Goal: Task Accomplishment & Management: Manage account settings

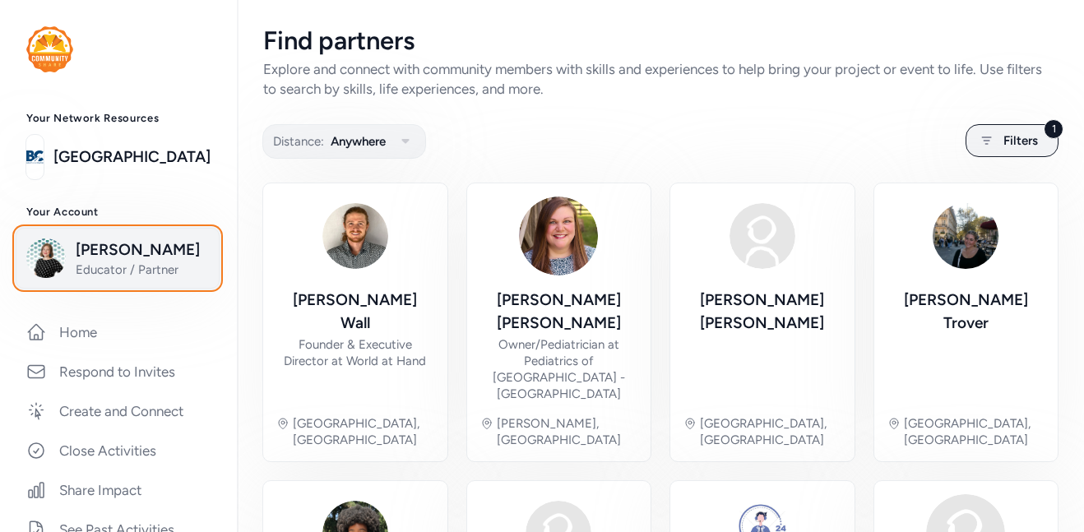
click at [109, 268] on span "Educator / Partner" at bounding box center [142, 270] width 133 height 16
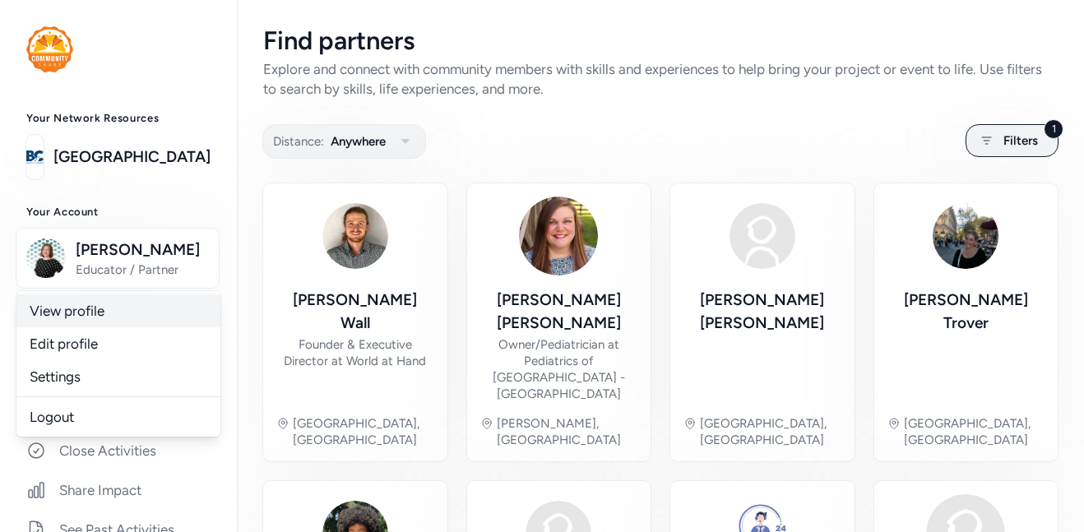
click at [94, 314] on link "View profile" at bounding box center [118, 310] width 204 height 33
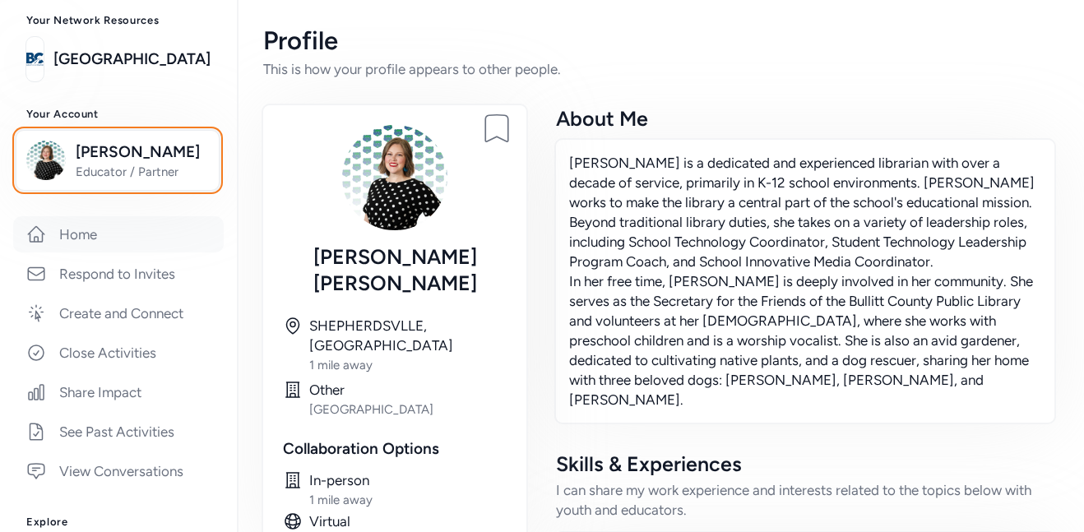
scroll to position [90, 0]
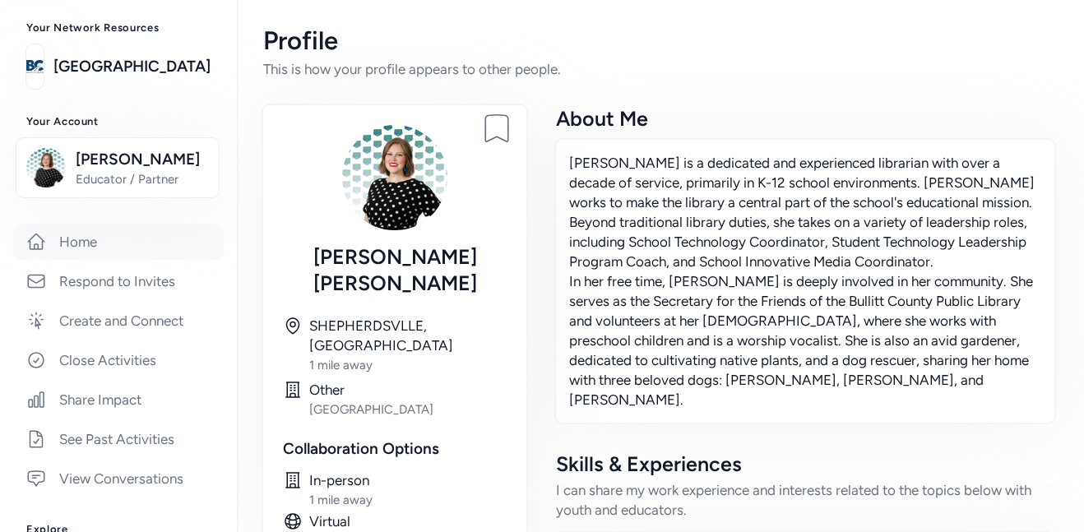
click at [86, 250] on link "Home" at bounding box center [118, 242] width 211 height 36
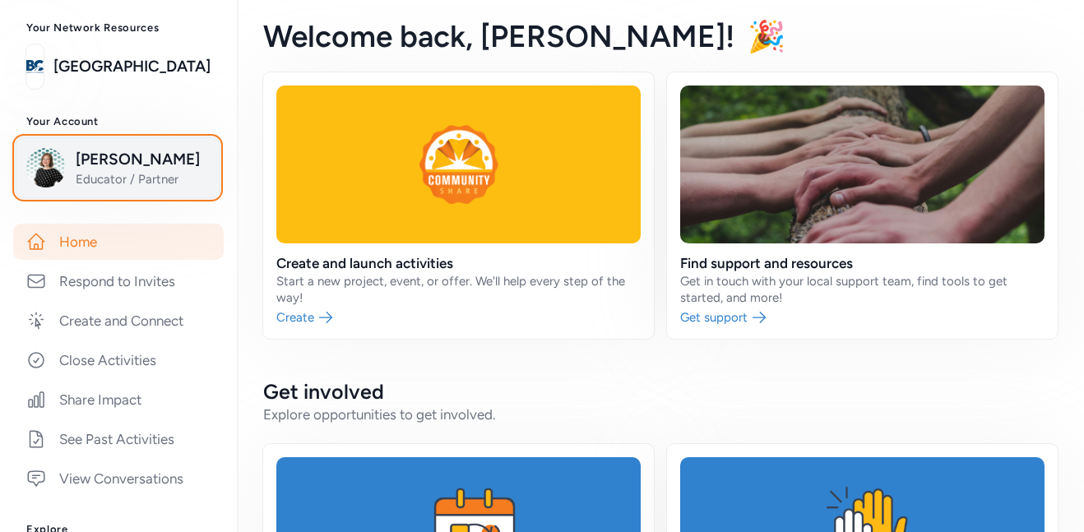
click at [183, 183] on span "Educator / Partner" at bounding box center [142, 179] width 133 height 16
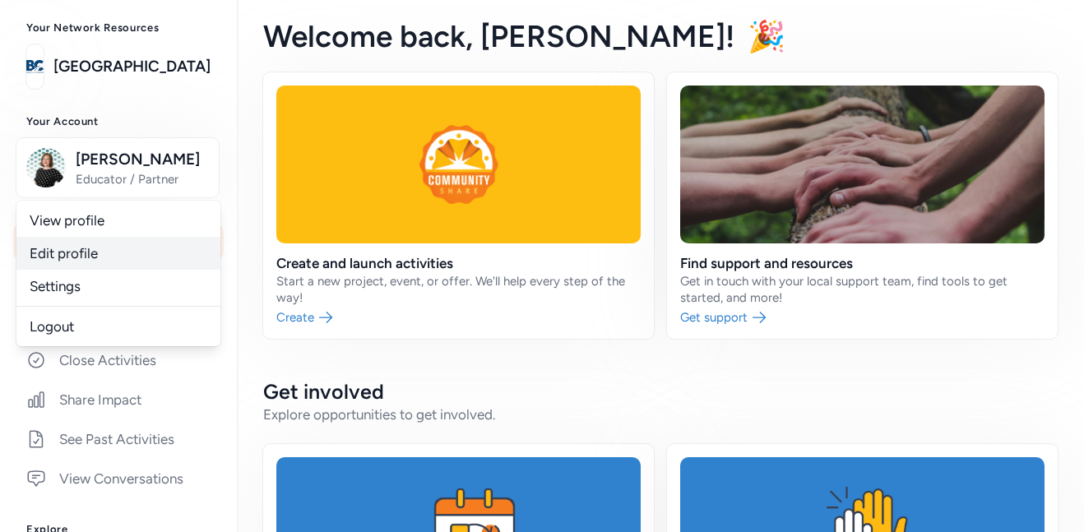
click at [129, 255] on link "Edit profile" at bounding box center [118, 253] width 204 height 33
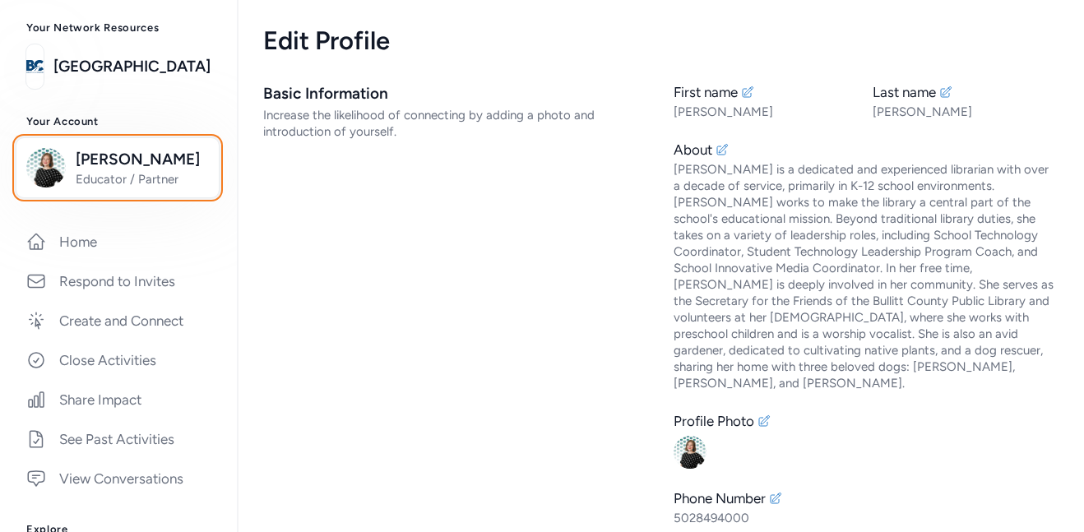
scroll to position [1, 0]
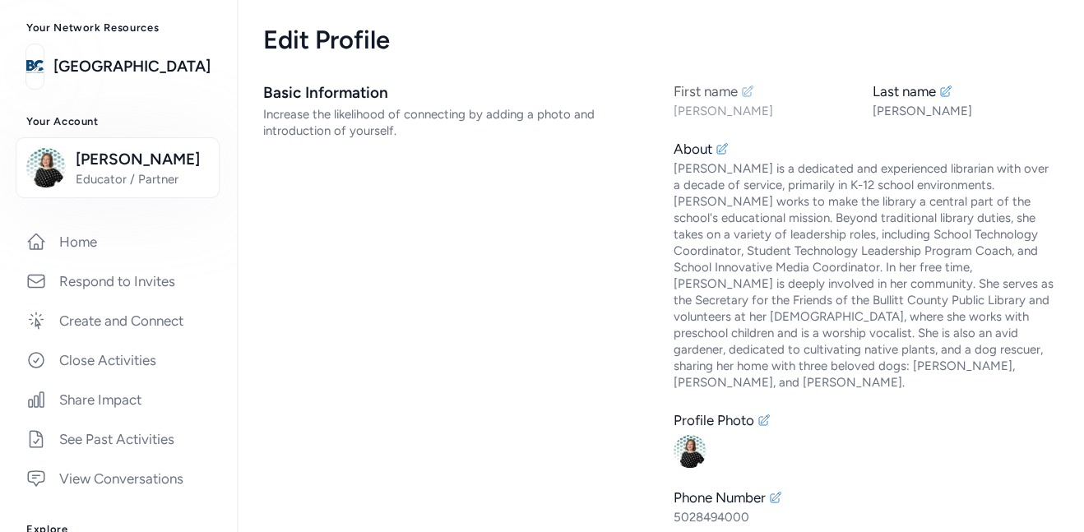
click at [750, 91] on icon at bounding box center [747, 91] width 13 height 13
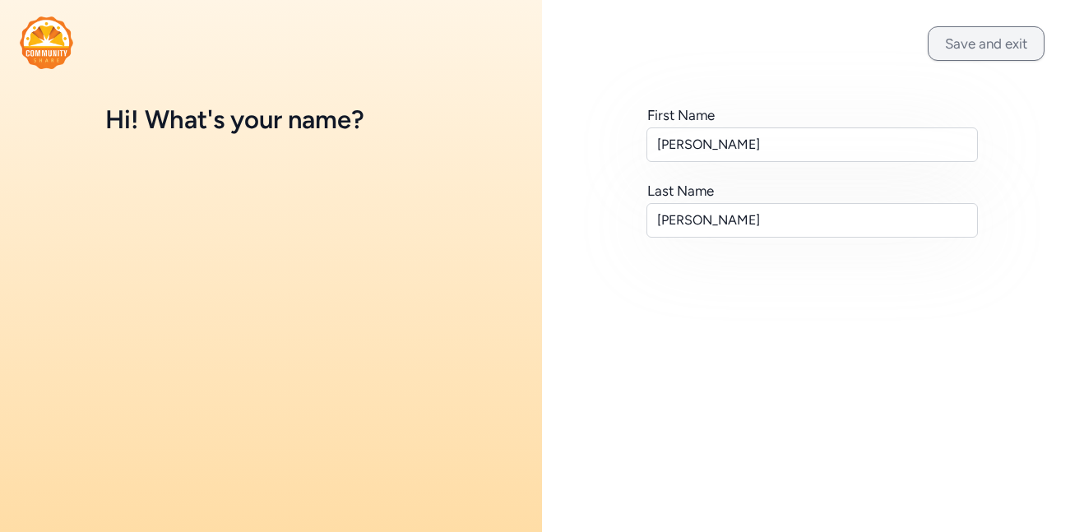
click at [1002, 29] on button "Save and exit" at bounding box center [986, 43] width 117 height 35
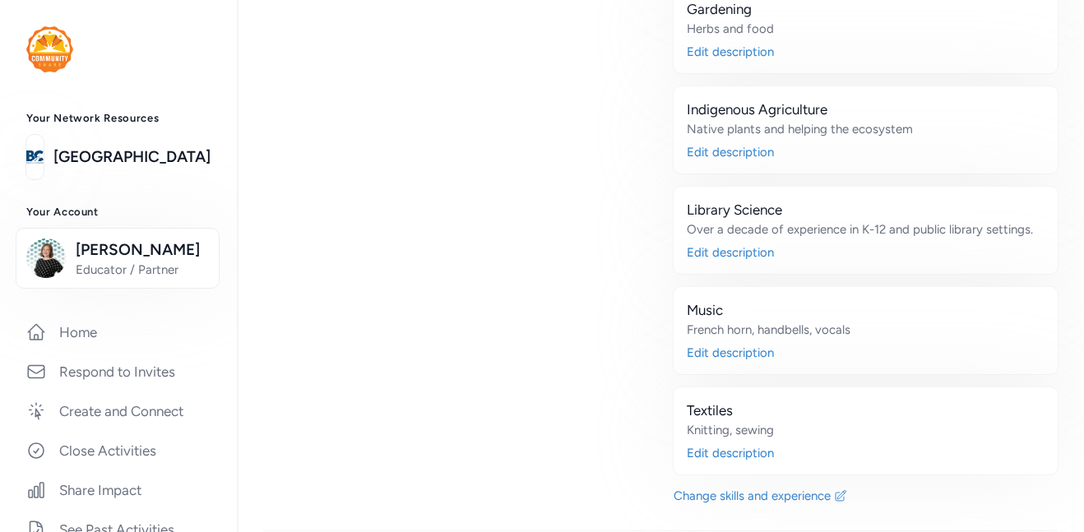
scroll to position [1735, 0]
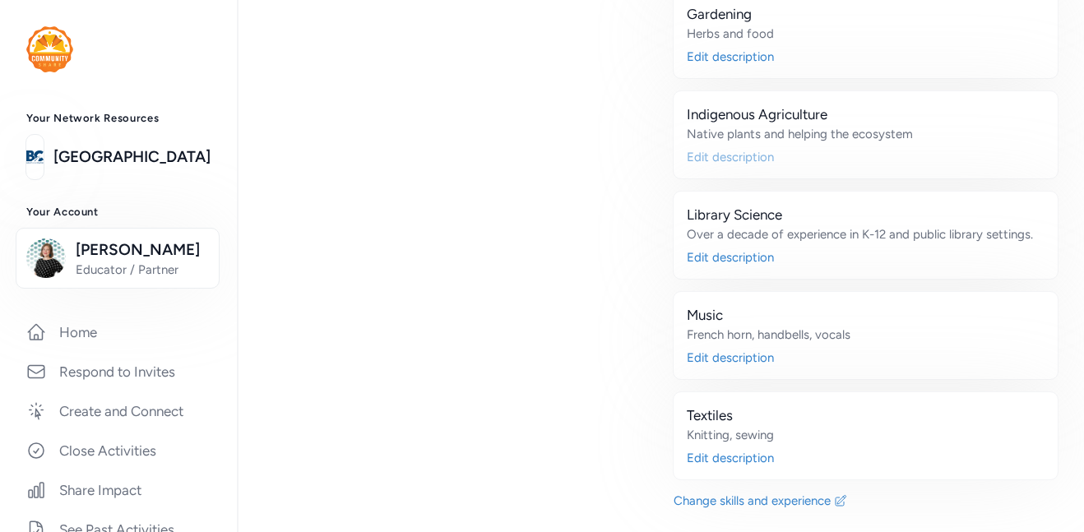
click at [742, 149] on div "Edit description" at bounding box center [866, 157] width 358 height 16
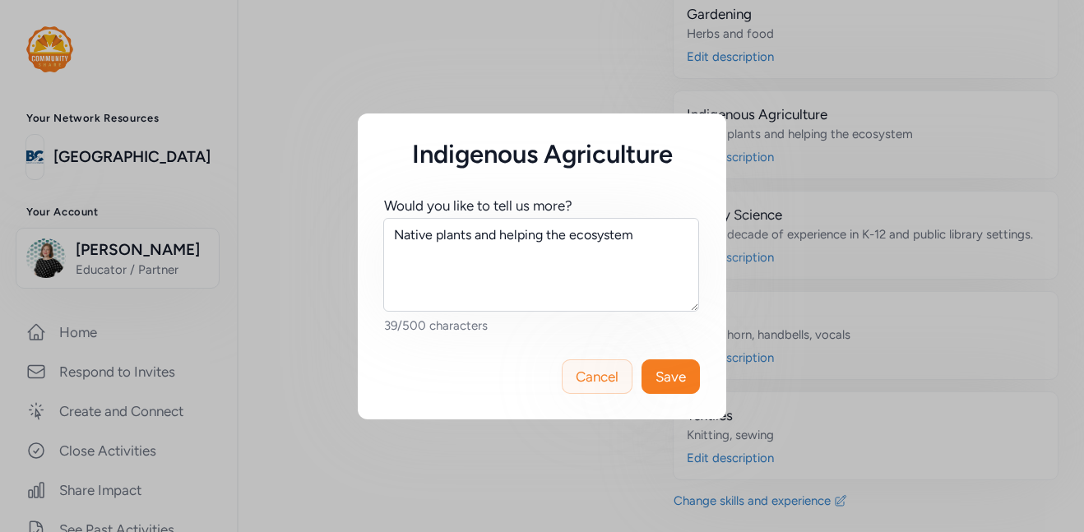
click at [600, 387] on button "Cancel" at bounding box center [597, 376] width 71 height 35
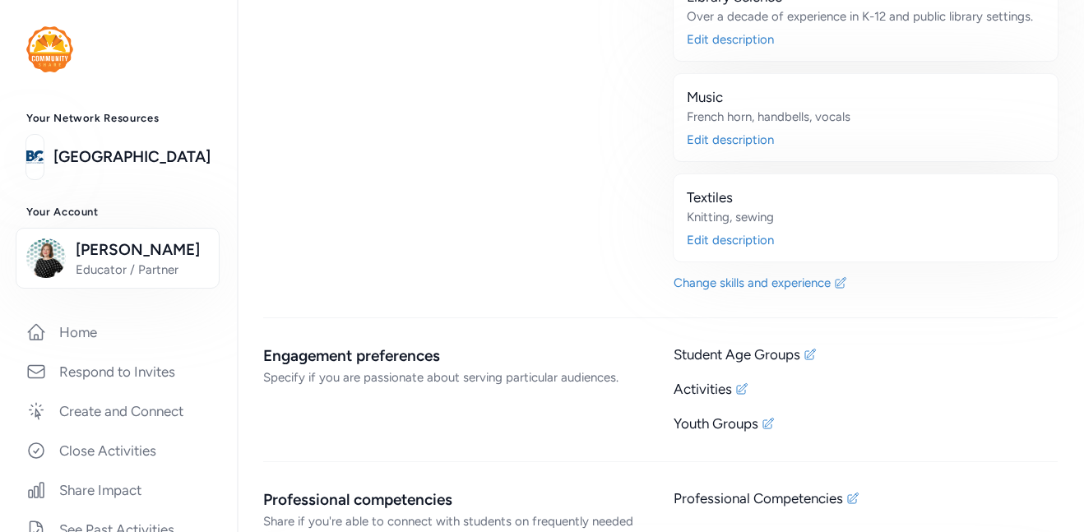
scroll to position [1956, 0]
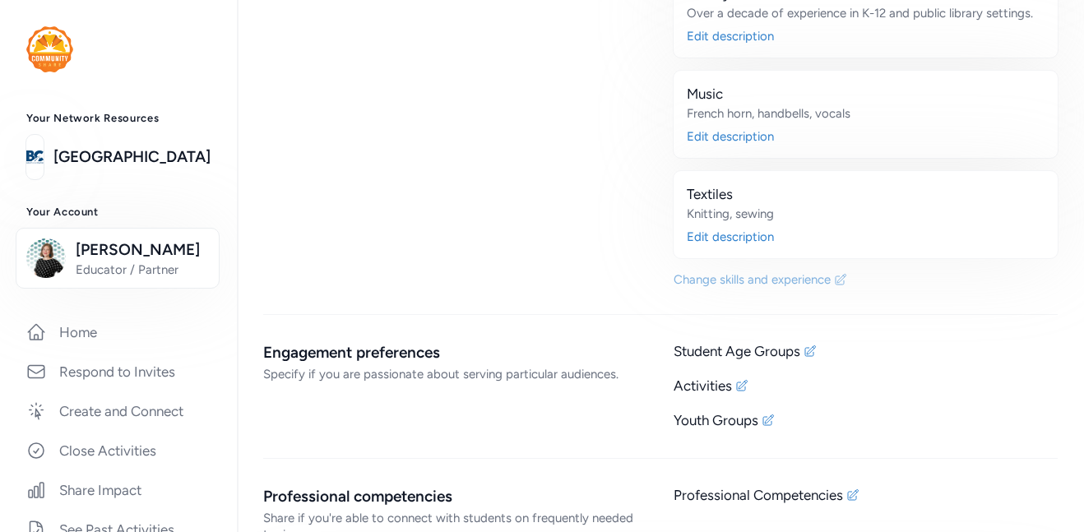
click at [718, 271] on div "Change skills and experience" at bounding box center [752, 279] width 157 height 16
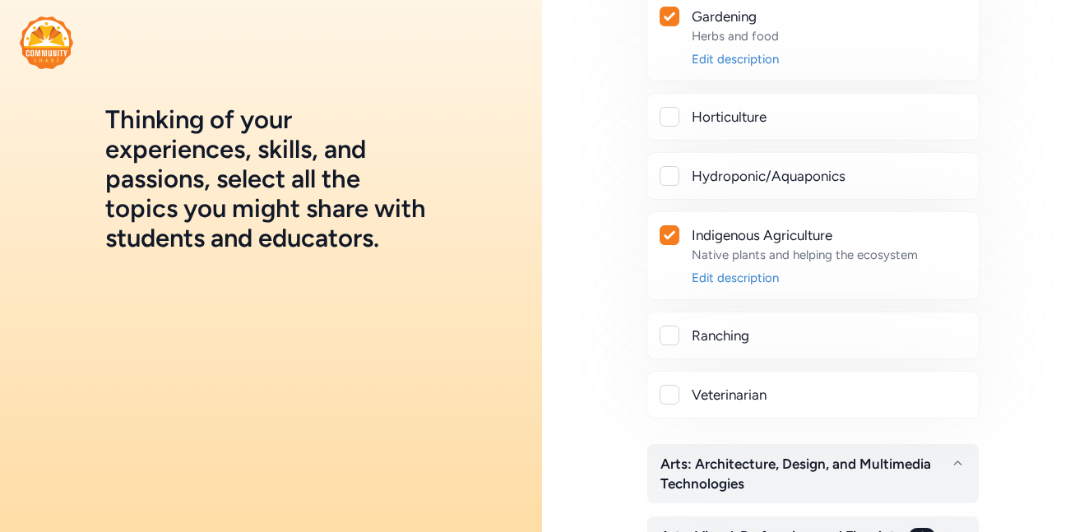
scroll to position [386, 0]
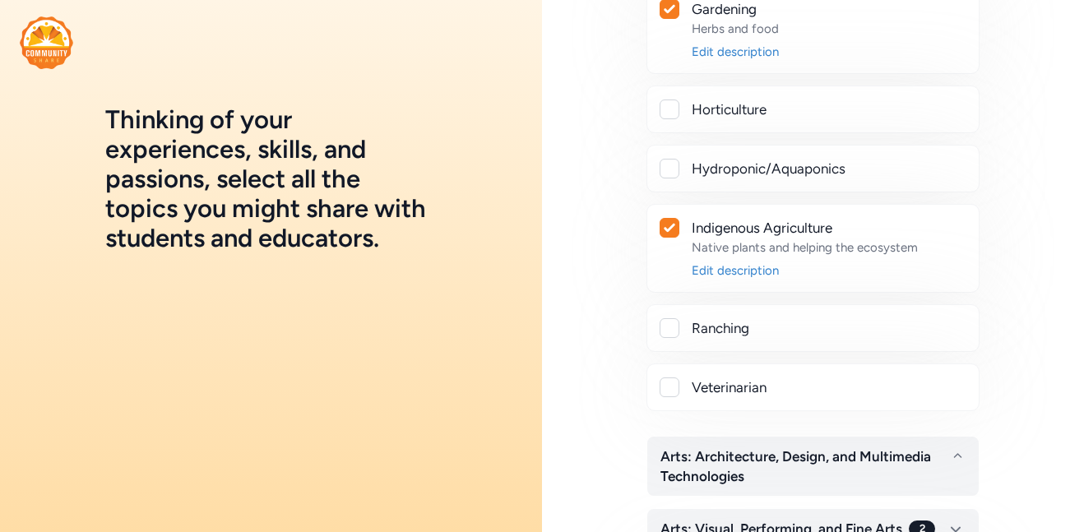
click at [675, 226] on div at bounding box center [669, 228] width 18 height 18
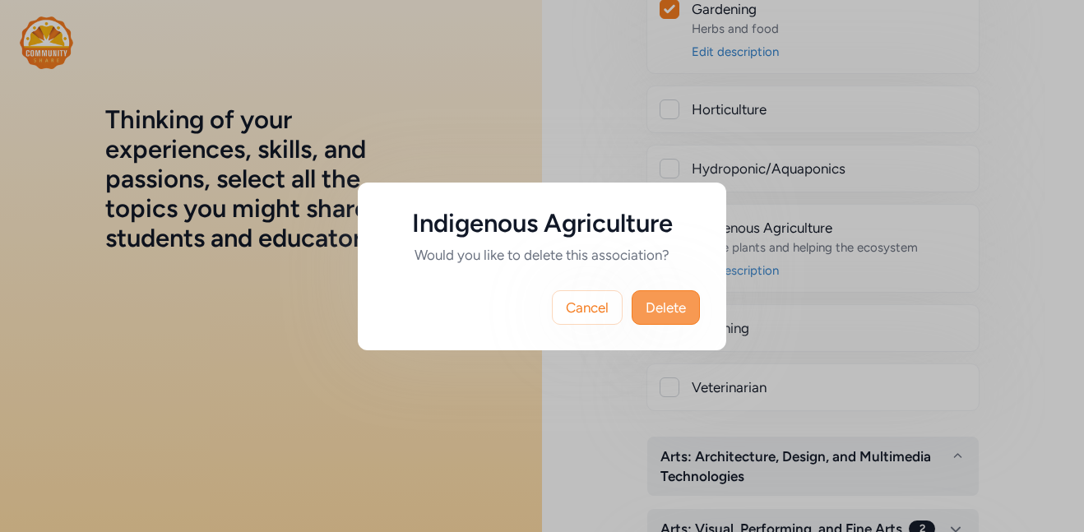
click at [669, 304] on span "Delete" at bounding box center [666, 308] width 40 height 20
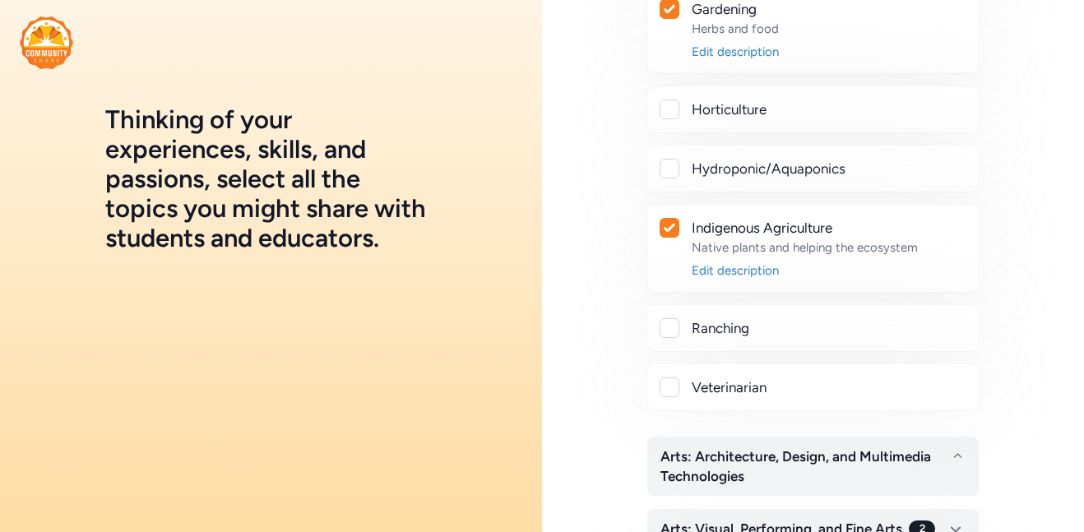
checkbox input "false"
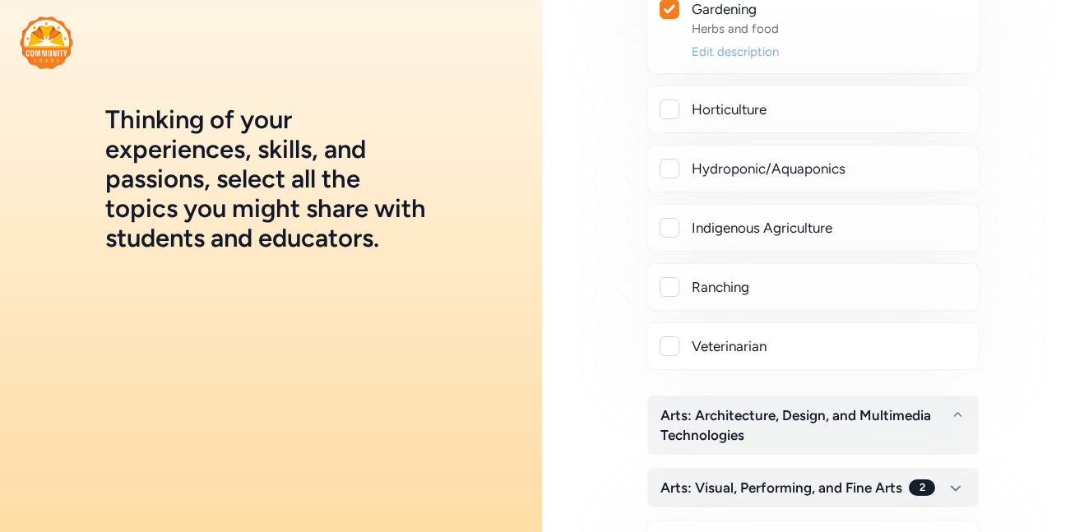
click at [754, 55] on div "Edit description" at bounding box center [829, 52] width 274 height 16
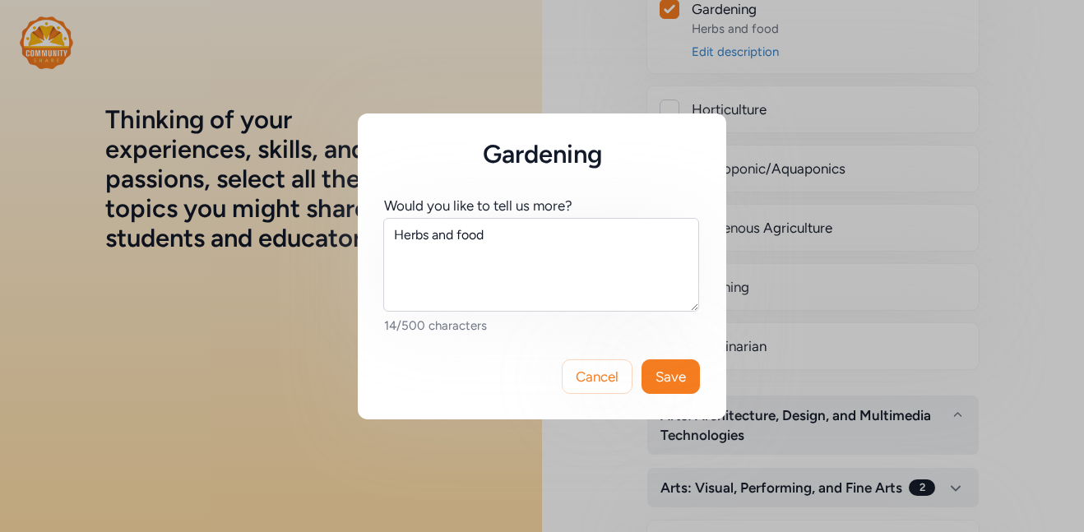
click at [511, 213] on div "Would you like to tell us more?" at bounding box center [478, 206] width 188 height 20
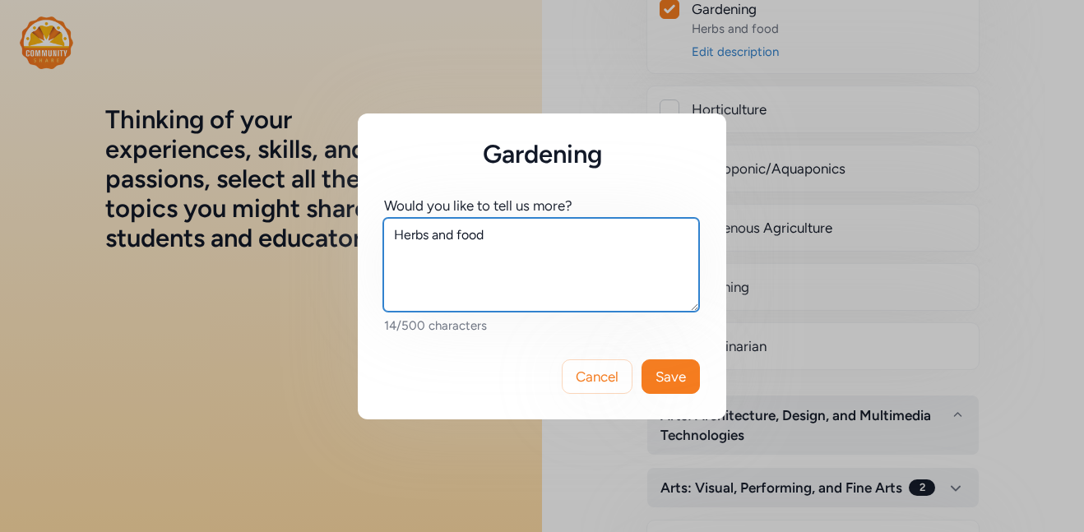
click at [518, 230] on textarea "Herbs and food" at bounding box center [541, 265] width 316 height 94
type textarea "Herbs and food, native plants and the ecosystem"
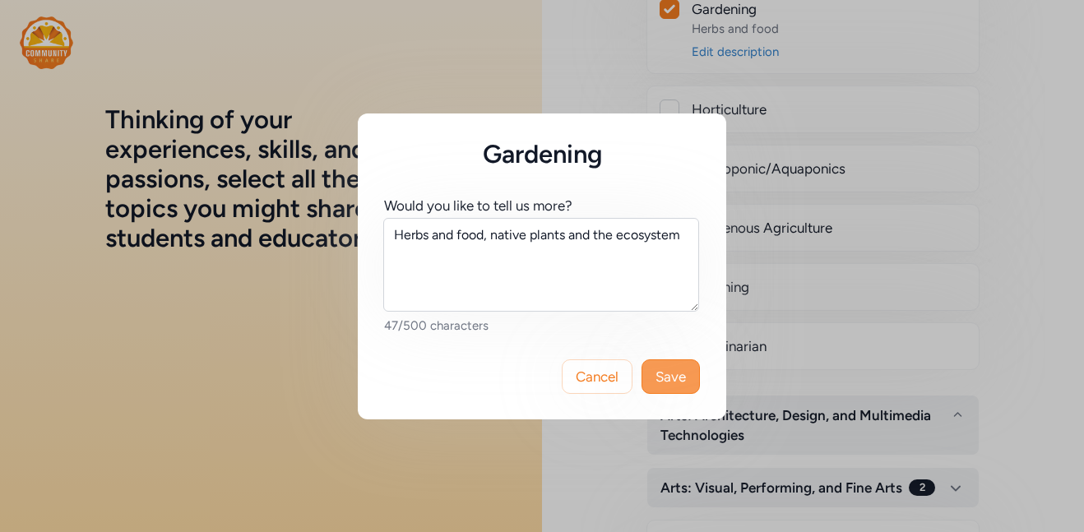
click at [681, 379] on span "Save" at bounding box center [670, 377] width 30 height 20
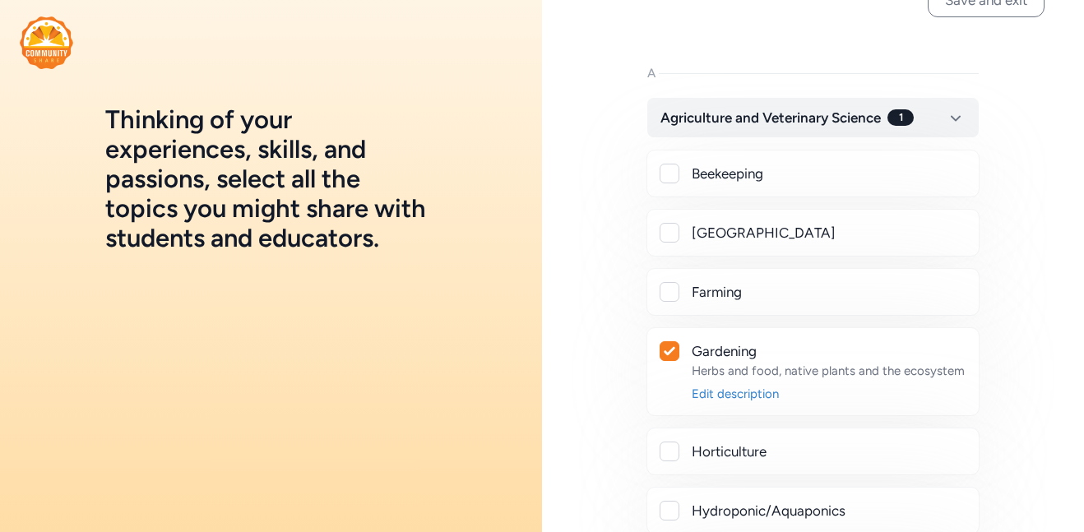
scroll to position [46, 0]
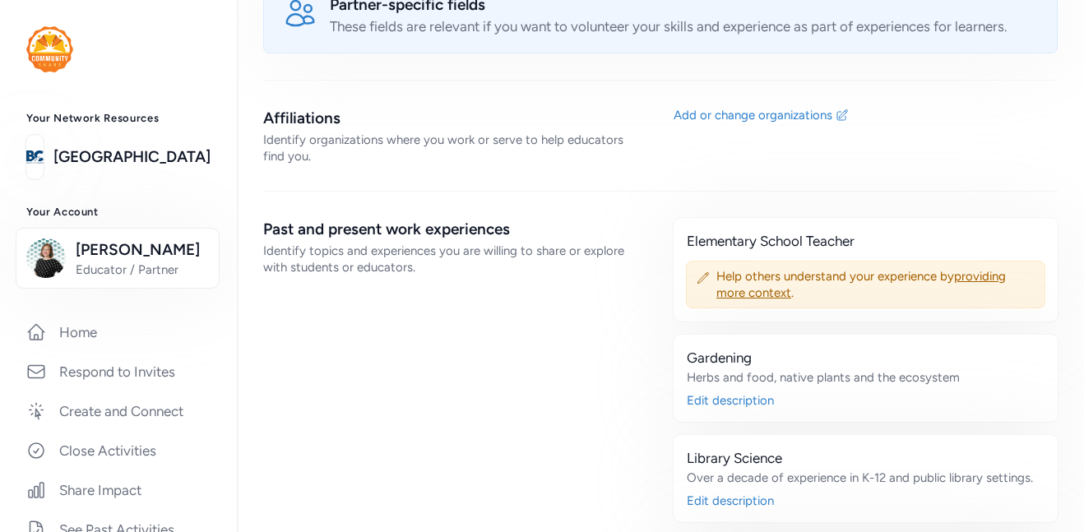
scroll to position [1397, 0]
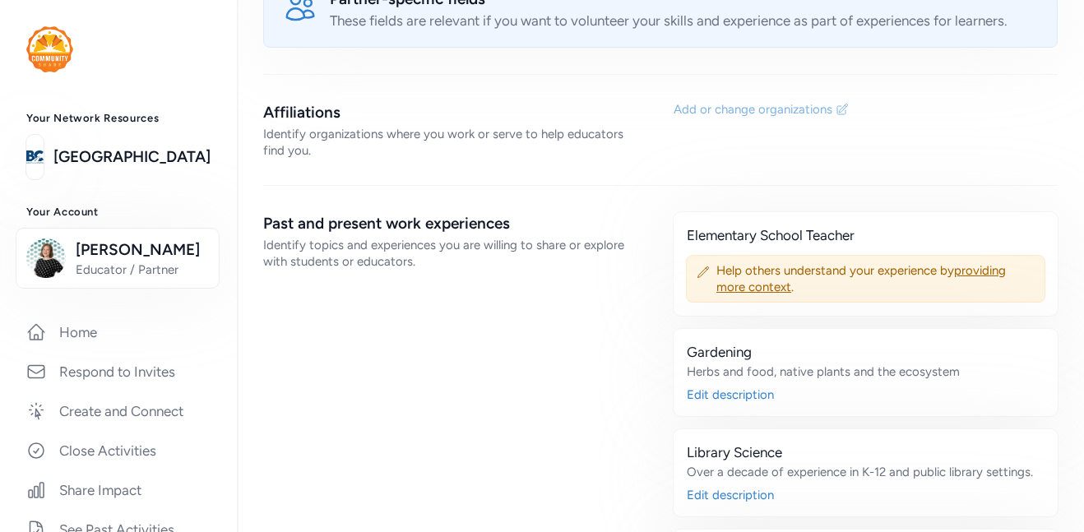
click at [766, 101] on div "Add or change organizations" at bounding box center [753, 109] width 159 height 16
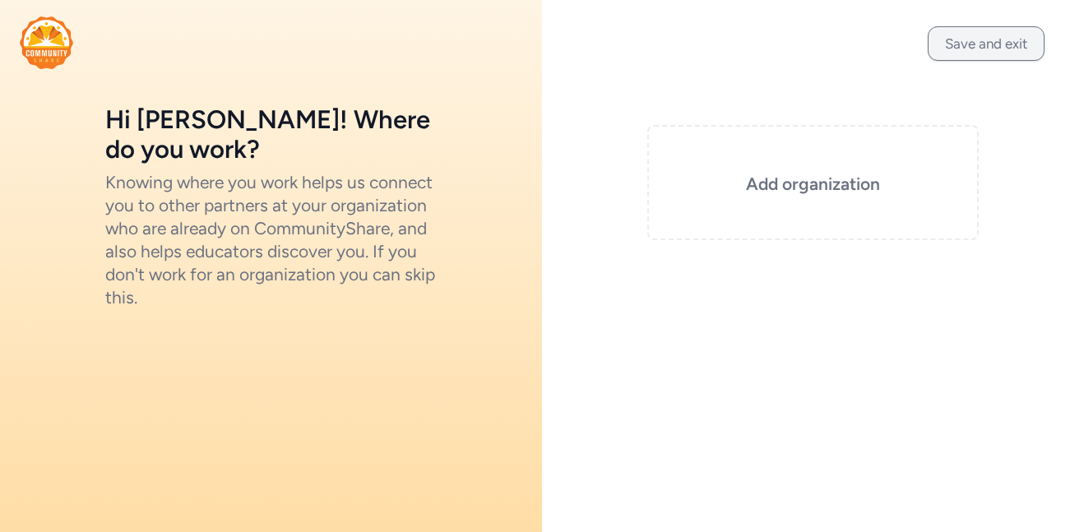
click at [990, 49] on button "Save and exit" at bounding box center [986, 43] width 117 height 35
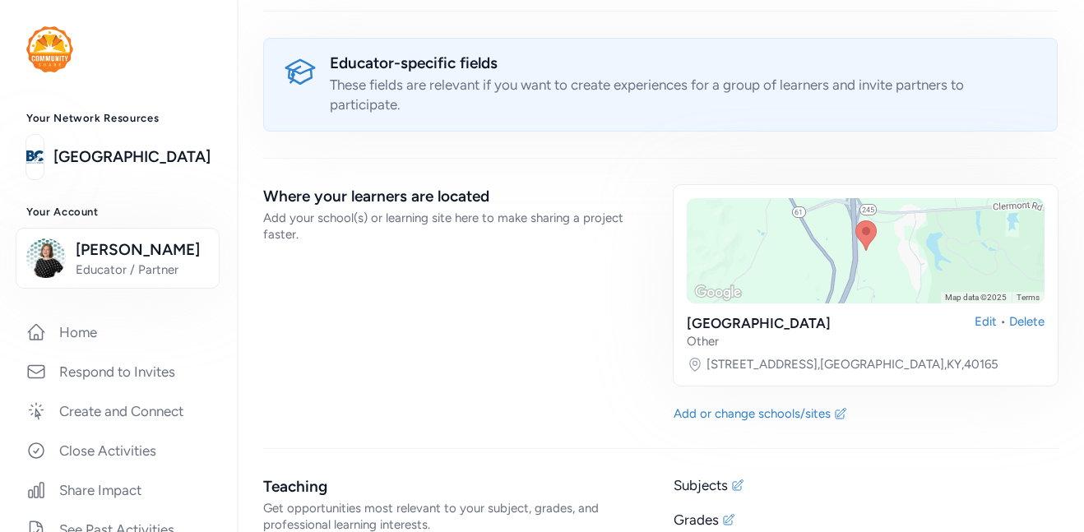
scroll to position [2458, 0]
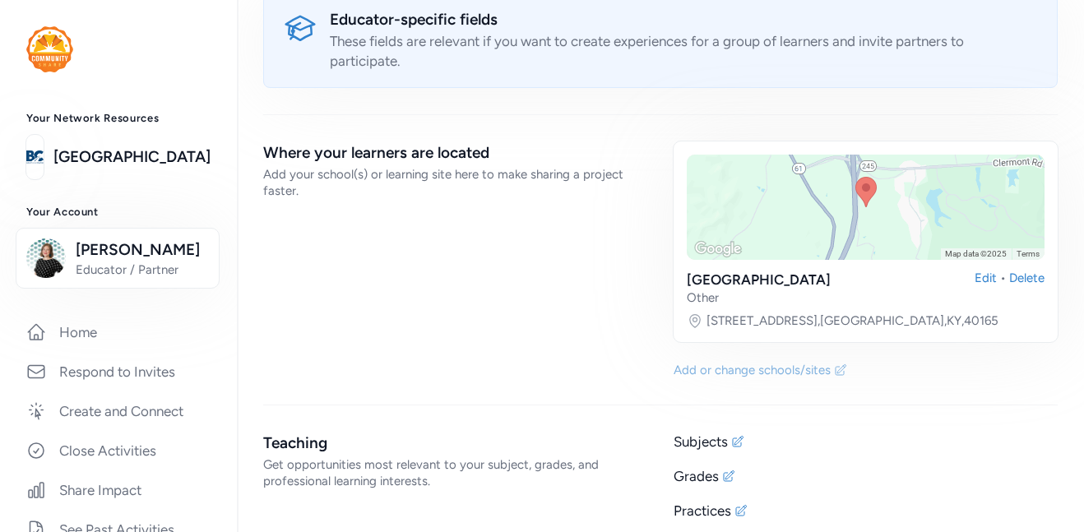
click at [814, 362] on div "Add or change schools/sites" at bounding box center [752, 370] width 157 height 16
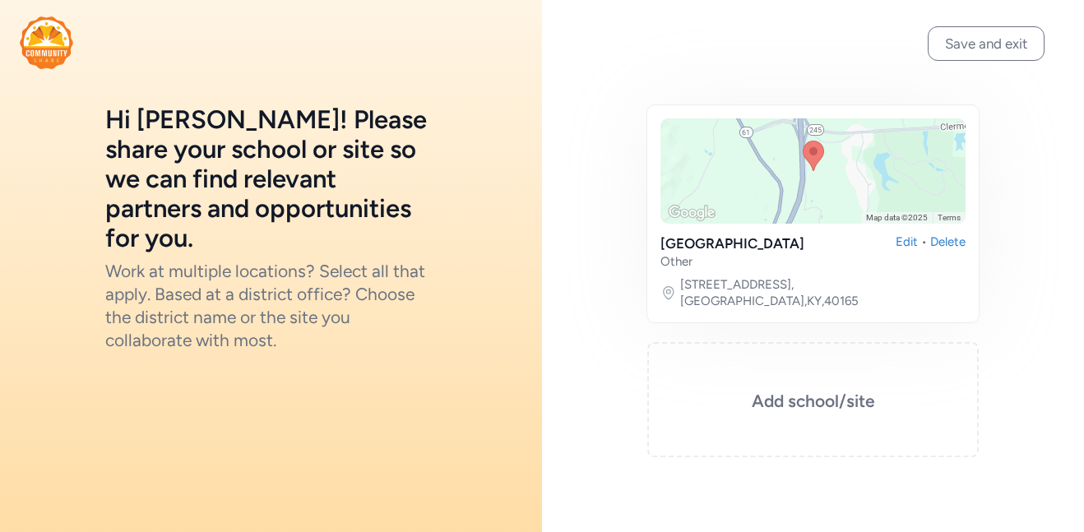
click at [918, 246] on div "Edit • [GEOGRAPHIC_DATA]" at bounding box center [931, 252] width 70 height 36
click at [912, 245] on div "Edit" at bounding box center [907, 252] width 22 height 36
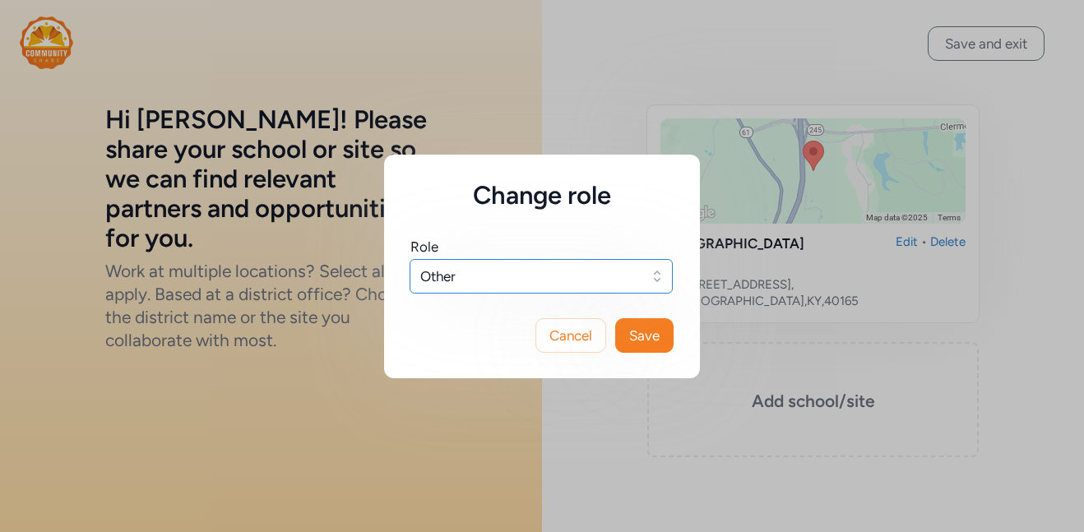
click at [590, 275] on span "Other" at bounding box center [529, 276] width 219 height 20
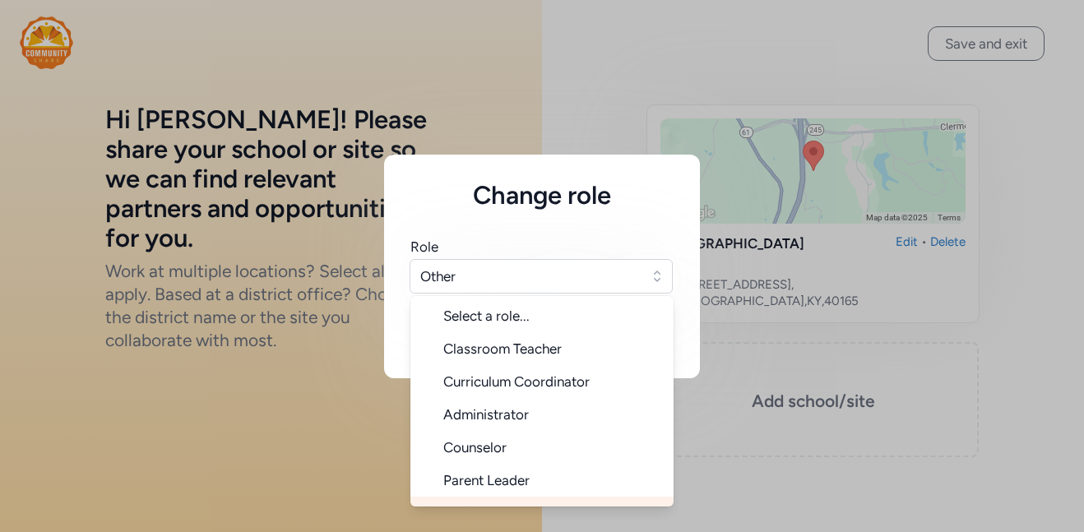
scroll to position [23, 0]
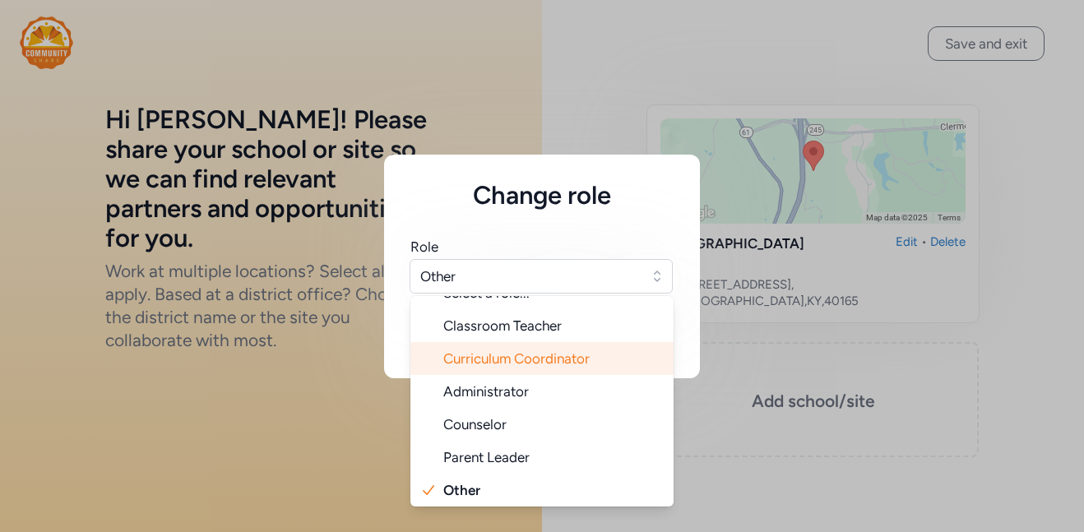
click at [576, 342] on li "Curriculum Coordinator" at bounding box center [541, 358] width 263 height 33
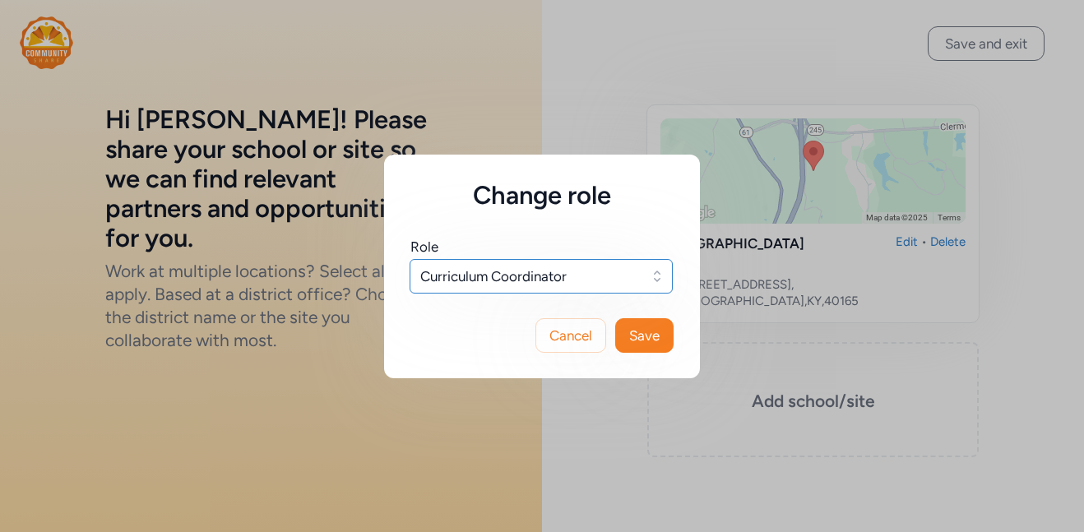
click at [575, 285] on button "Curriculum Coordinator" at bounding box center [541, 276] width 263 height 35
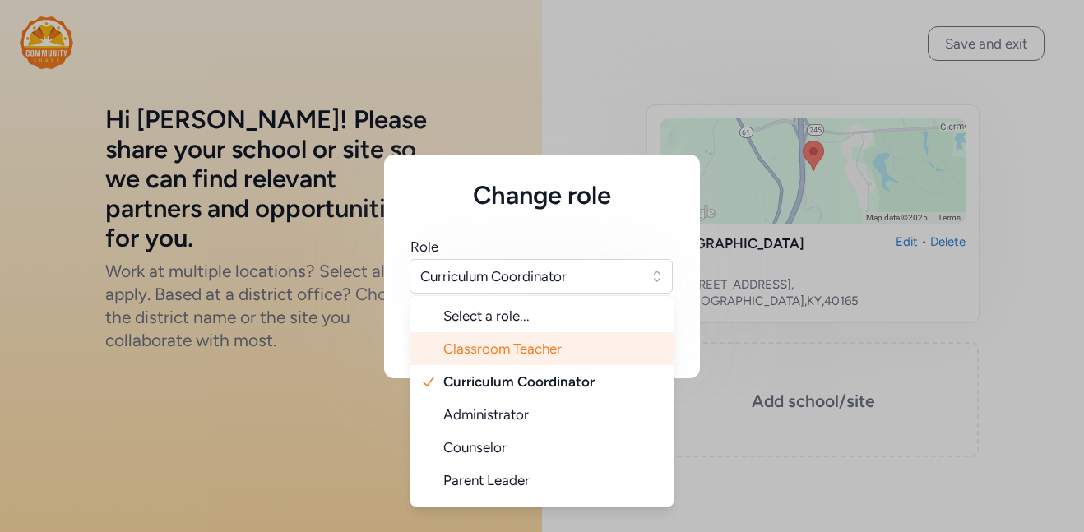
click at [557, 344] on span "Classroom Teacher" at bounding box center [502, 348] width 118 height 16
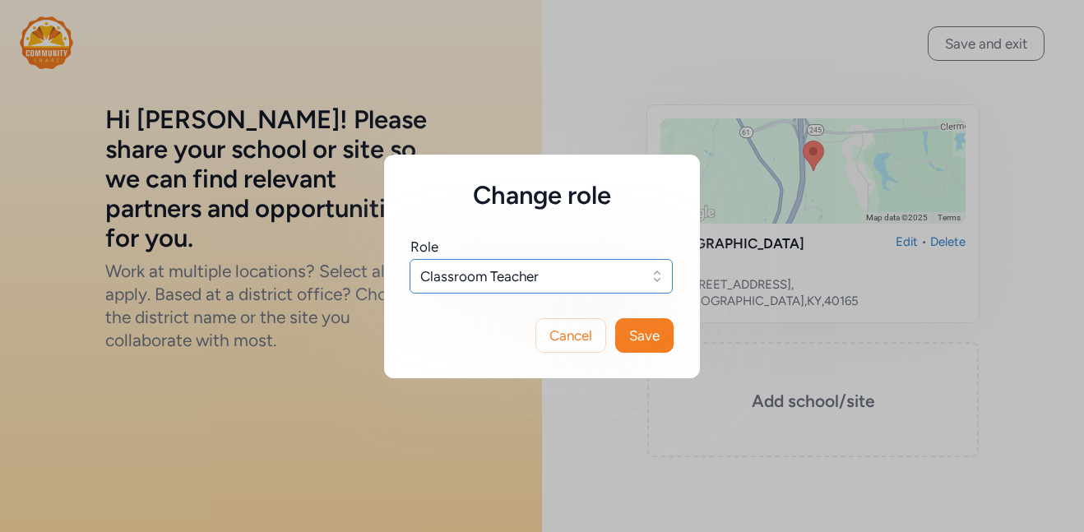
click at [574, 278] on span "Classroom Teacher" at bounding box center [529, 276] width 219 height 20
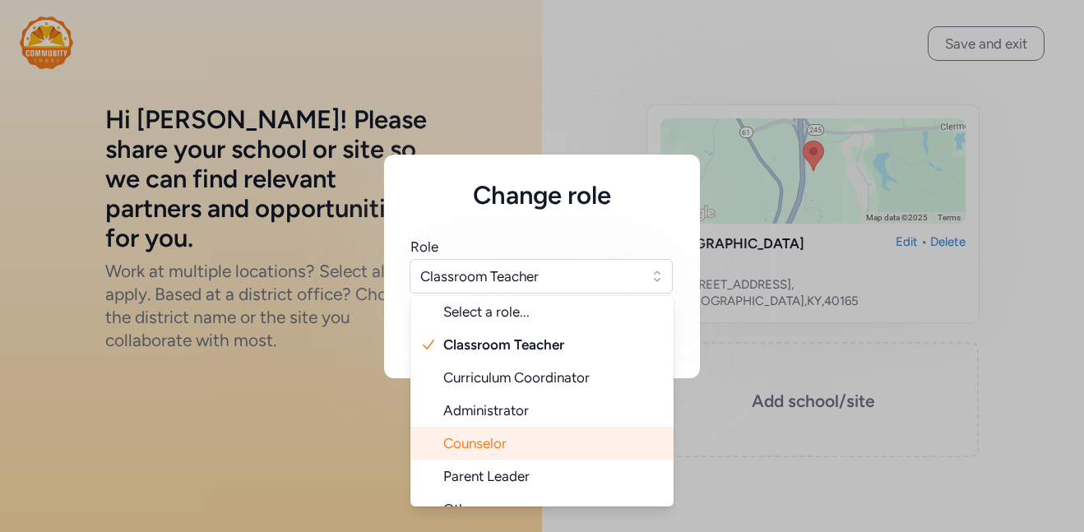
scroll to position [26, 0]
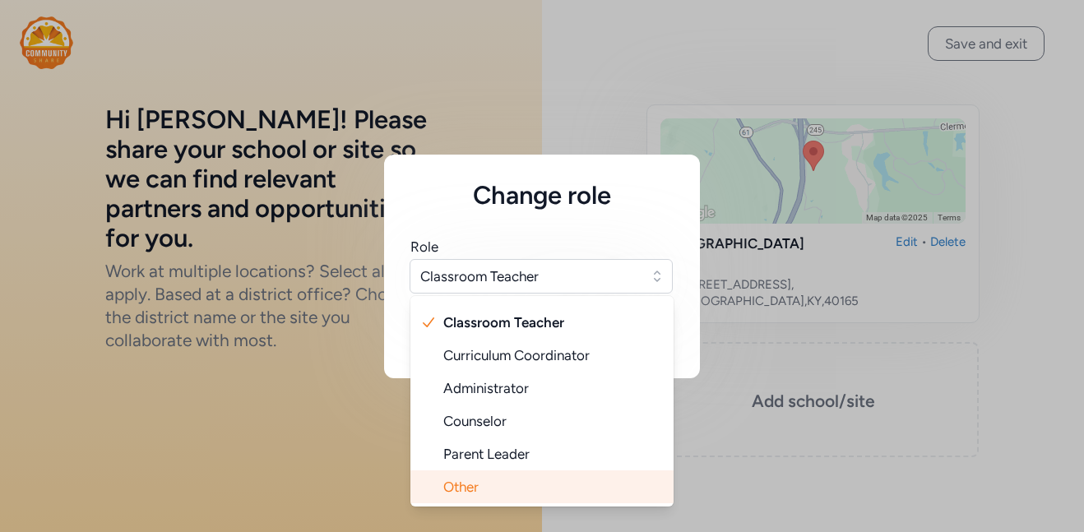
click at [561, 487] on li "Other" at bounding box center [541, 486] width 263 height 33
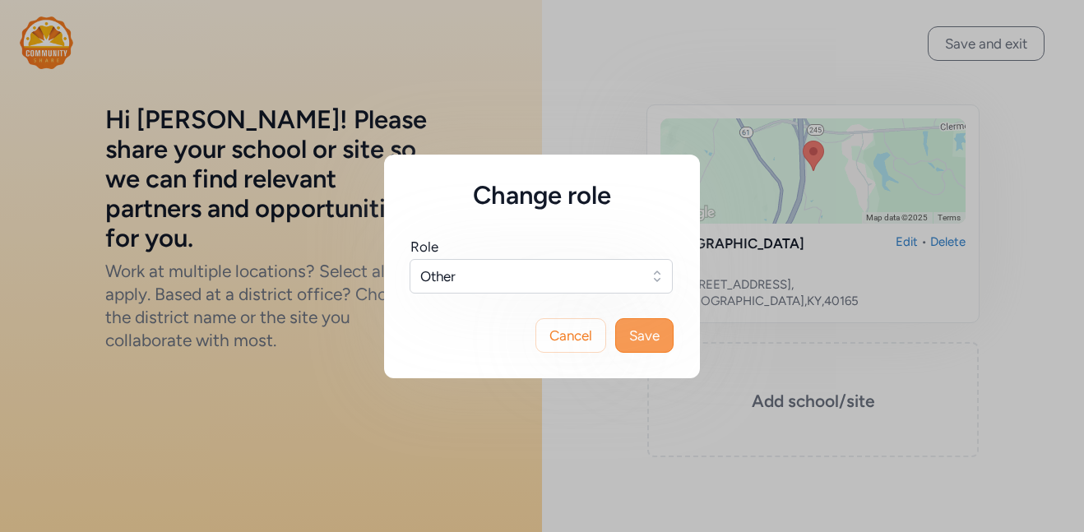
click at [650, 333] on span "Save" at bounding box center [644, 336] width 30 height 20
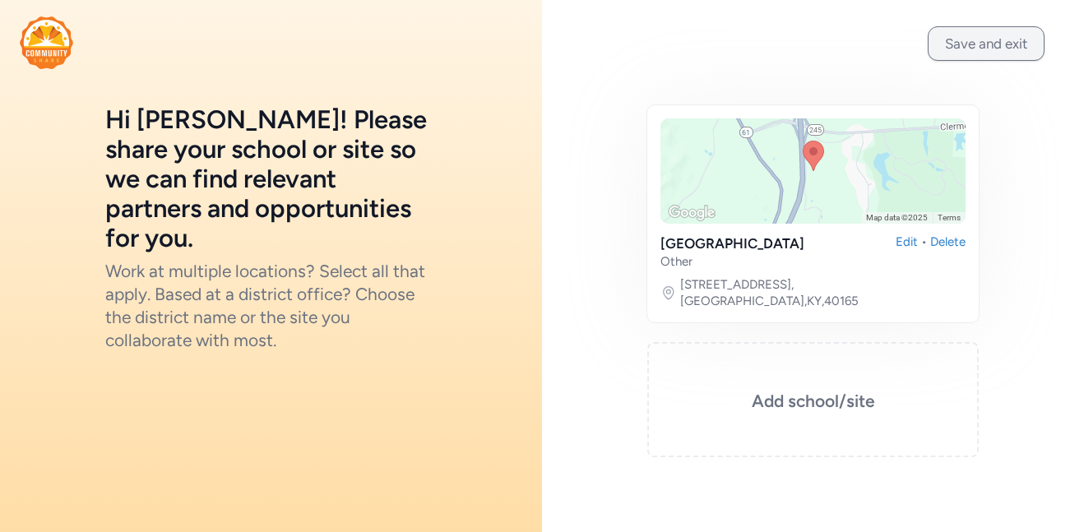
click at [999, 39] on button "Save and exit" at bounding box center [986, 43] width 117 height 35
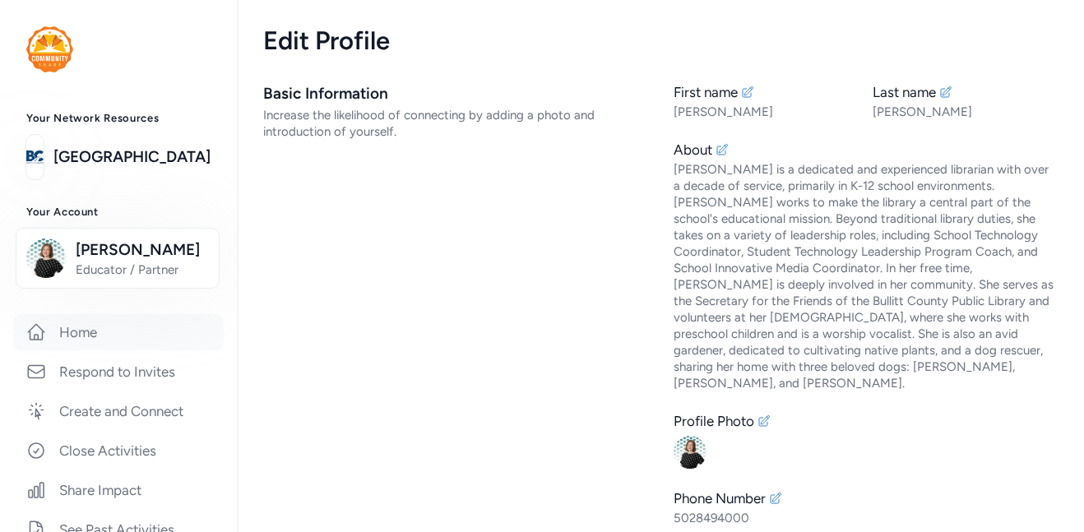
click at [164, 319] on link "Home" at bounding box center [118, 332] width 211 height 36
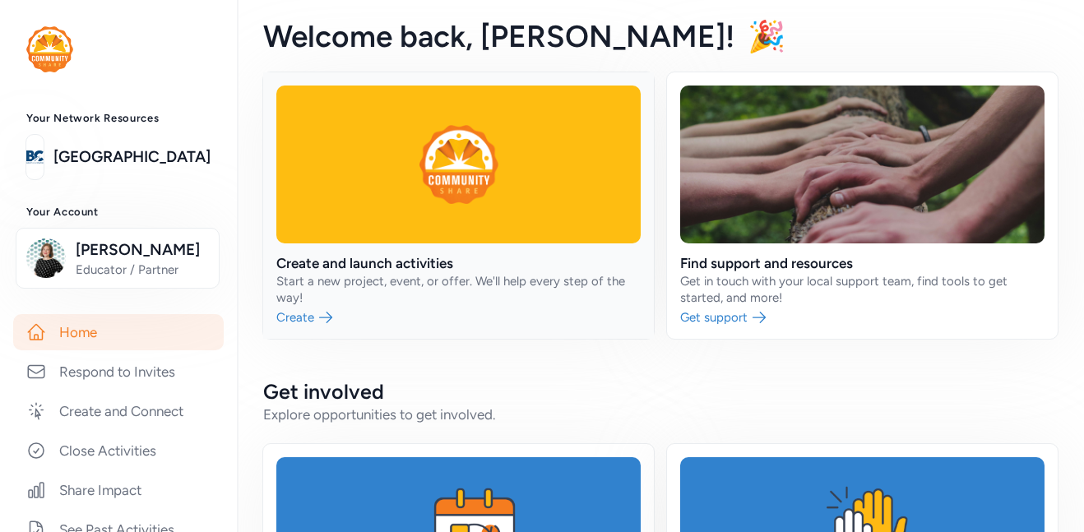
click at [553, 310] on link at bounding box center [458, 205] width 391 height 266
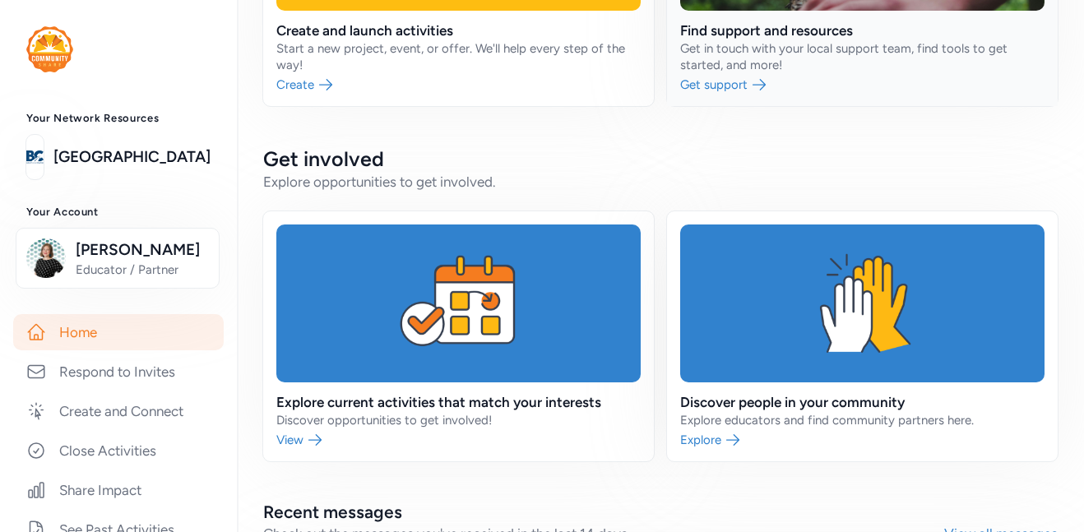
scroll to position [272, 0]
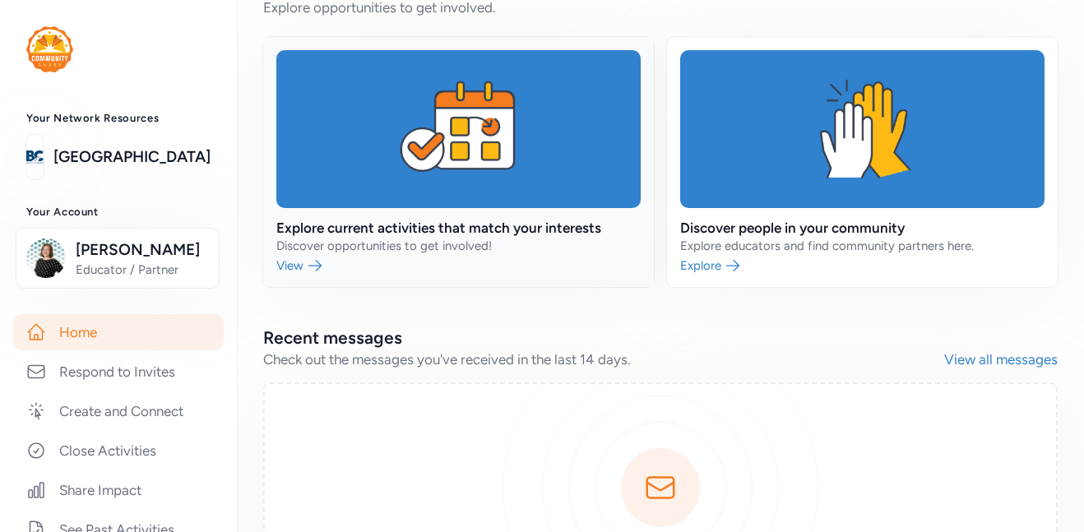
click at [467, 157] on link at bounding box center [458, 162] width 391 height 250
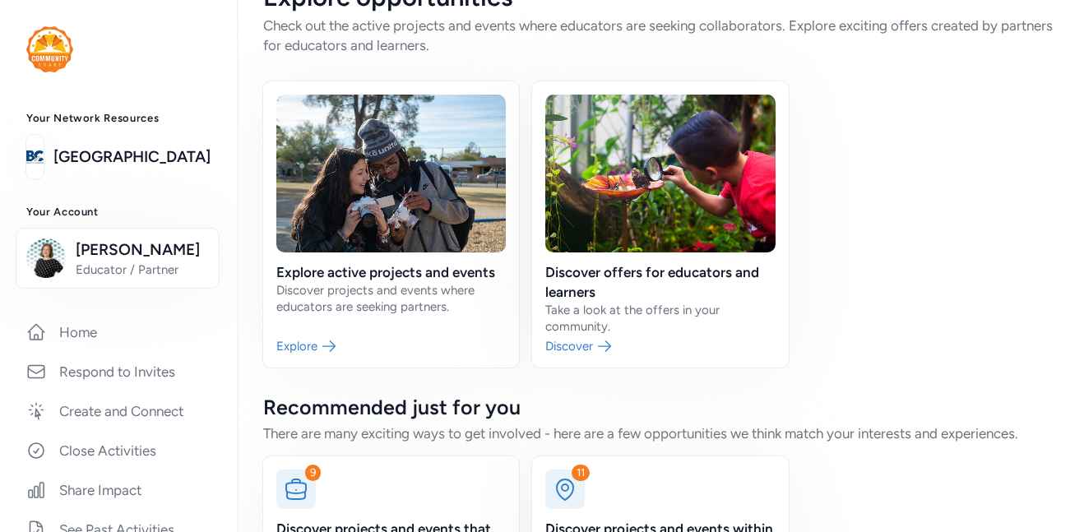
scroll to position [162, 0]
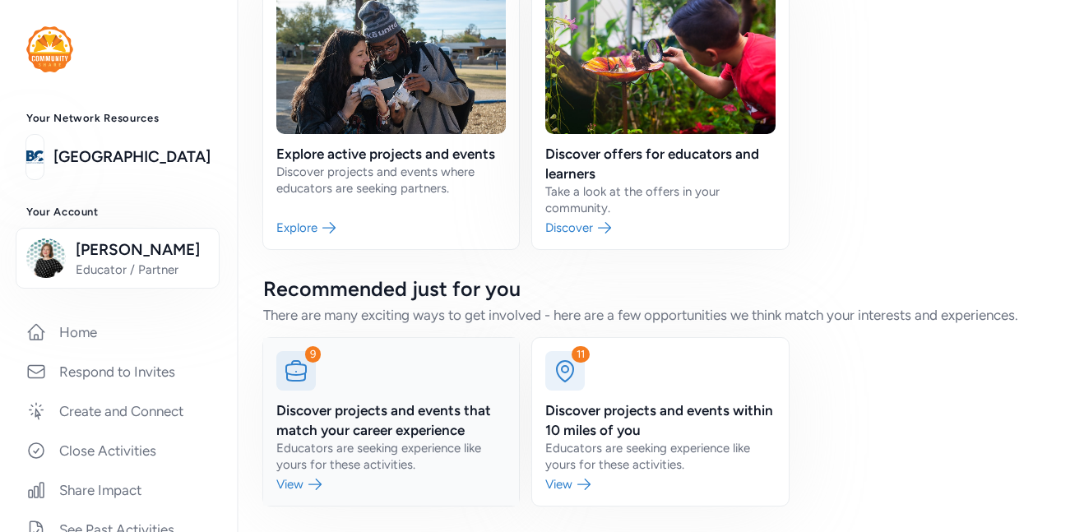
click at [324, 485] on link at bounding box center [391, 422] width 256 height 168
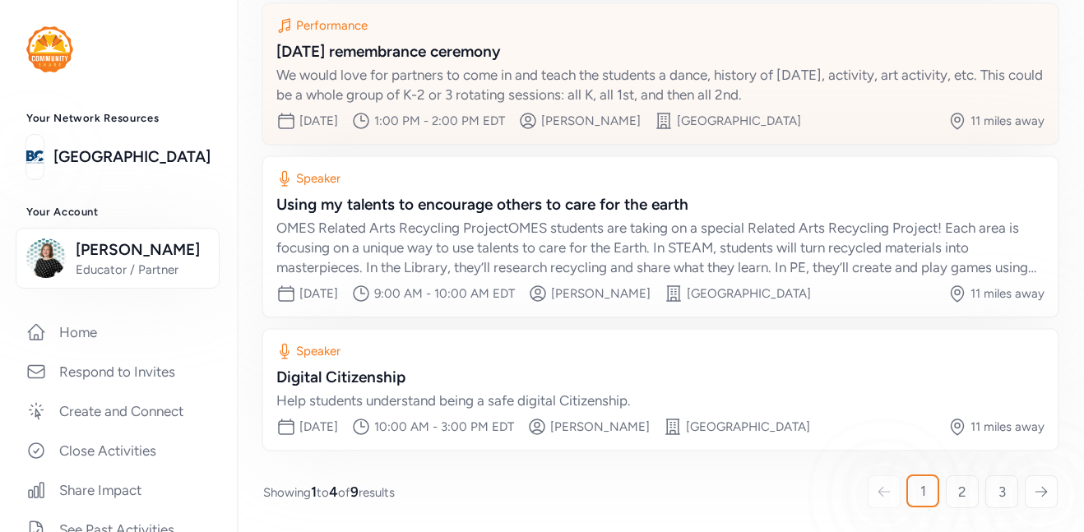
scroll to position [354, 0]
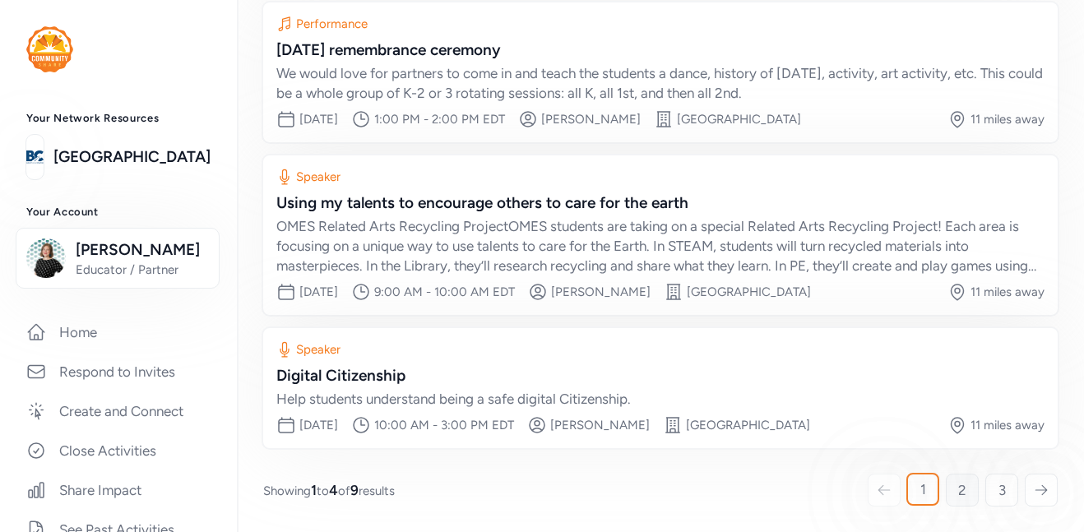
click at [968, 497] on link "2" at bounding box center [962, 490] width 33 height 33
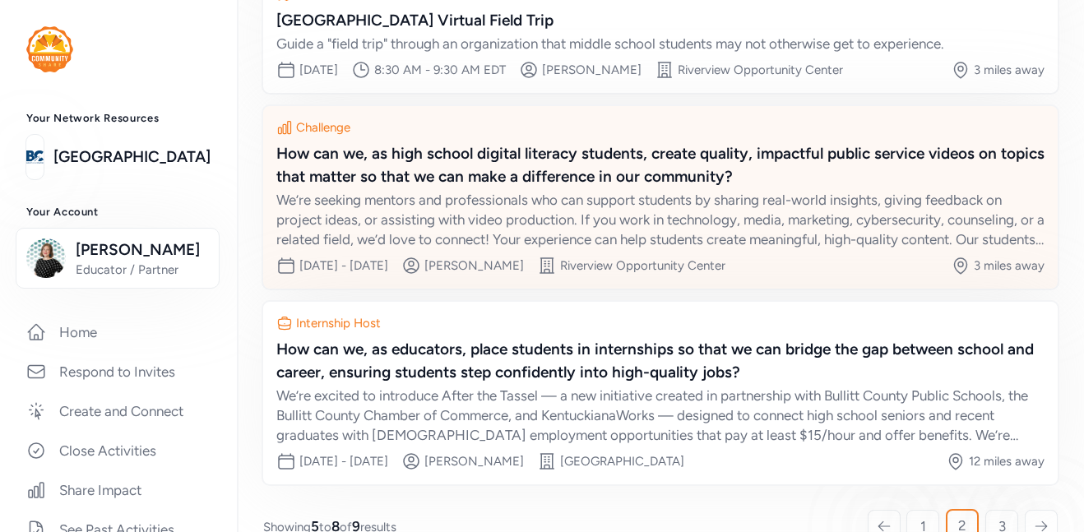
scroll to position [400, 0]
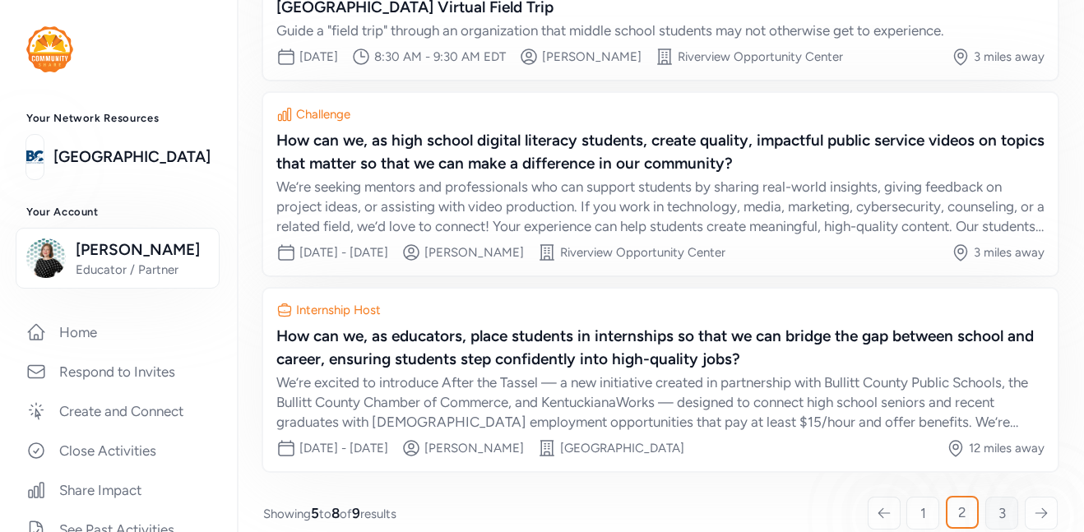
click at [999, 503] on span "3" at bounding box center [1001, 513] width 7 height 20
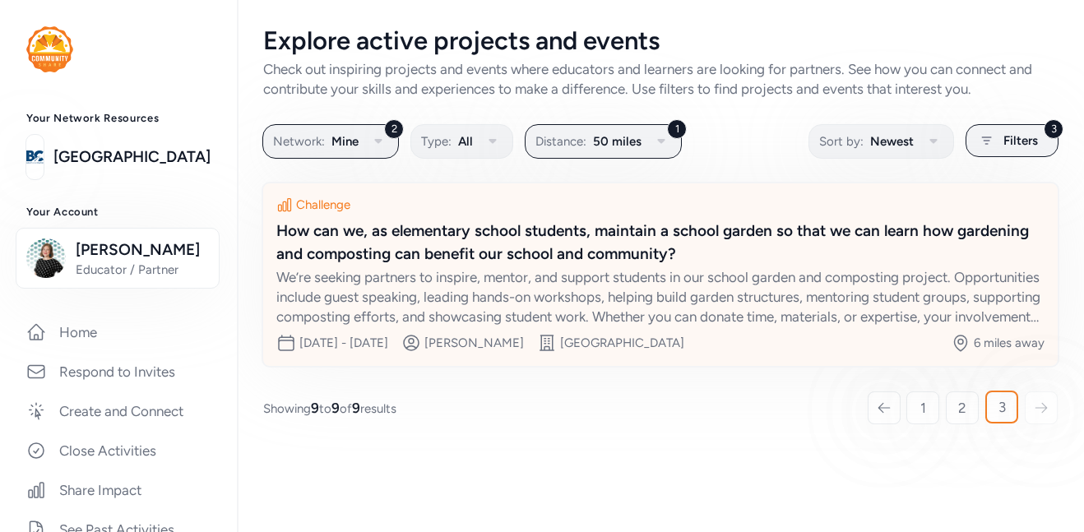
click at [937, 285] on div "We’re seeking partners to inspire, mentor, and support students in our school g…" at bounding box center [660, 296] width 768 height 59
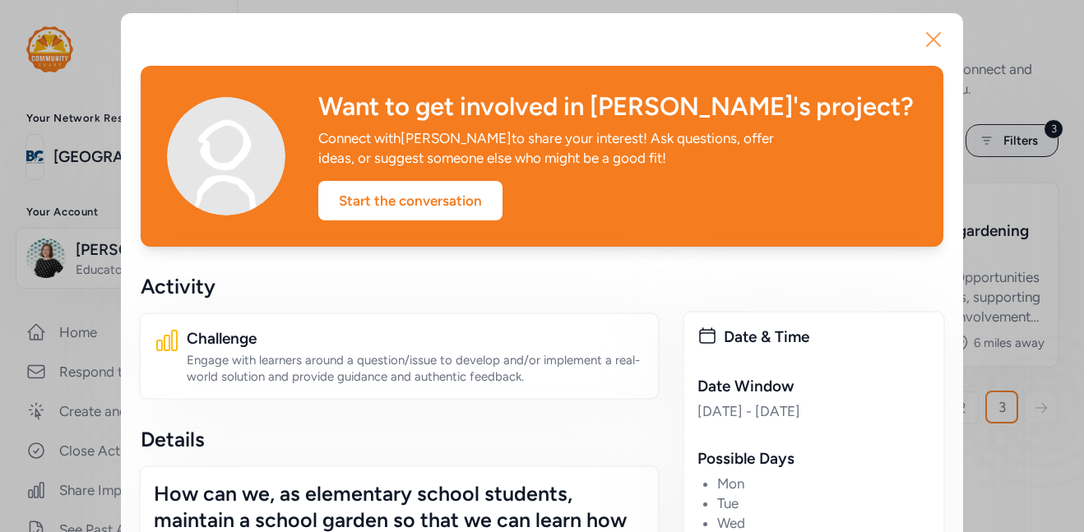
click at [940, 38] on icon "button" at bounding box center [933, 39] width 26 height 26
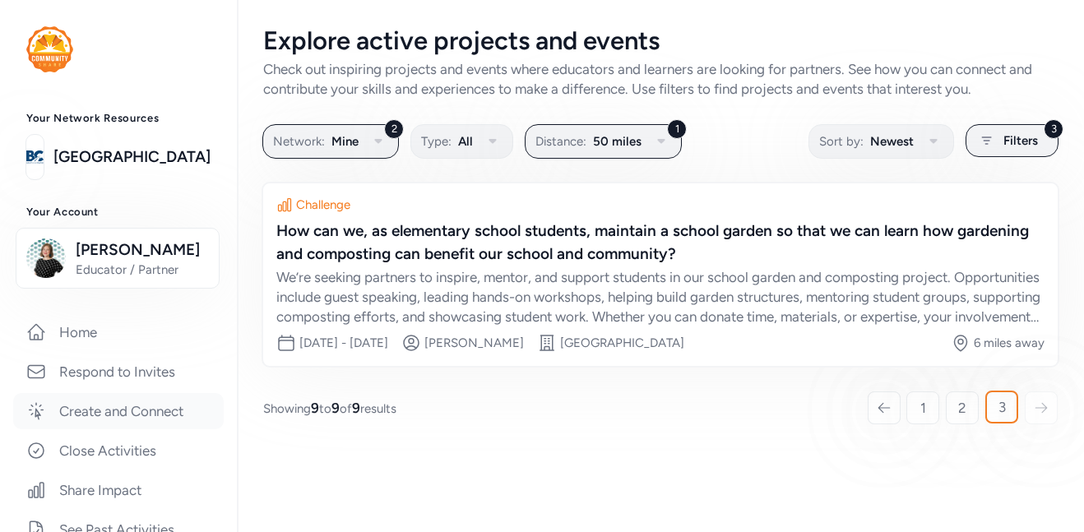
scroll to position [476, 0]
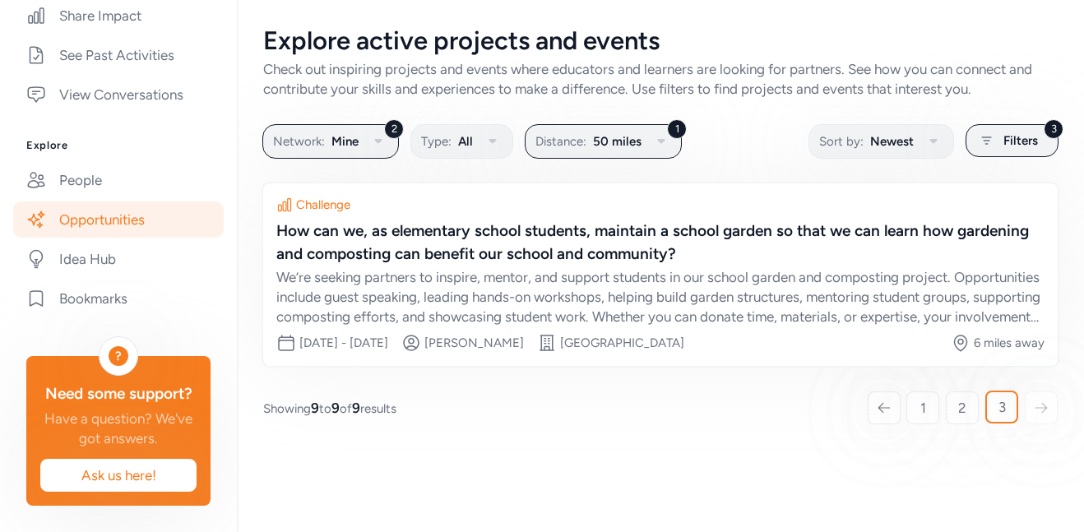
click at [158, 223] on link "Opportunities" at bounding box center [118, 219] width 211 height 36
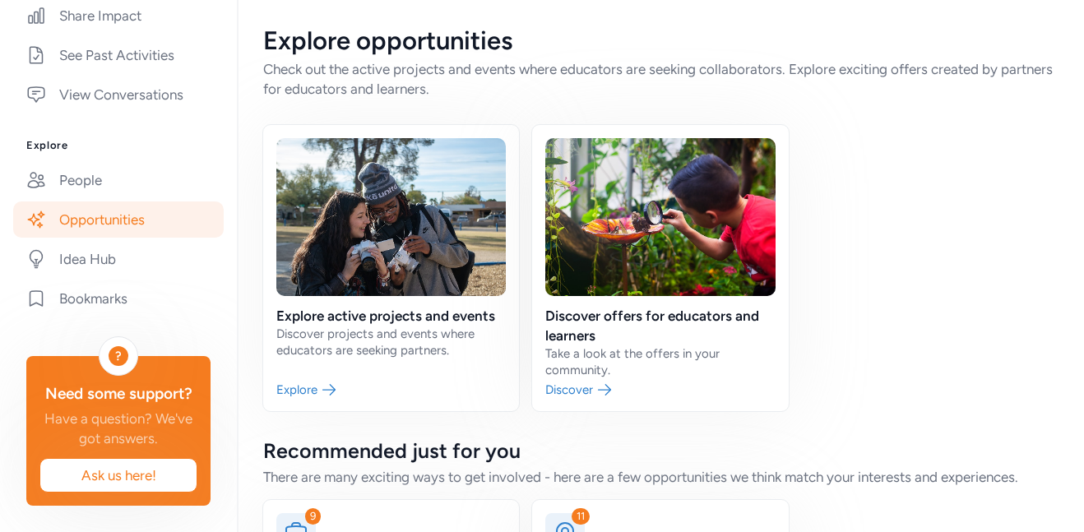
scroll to position [162, 0]
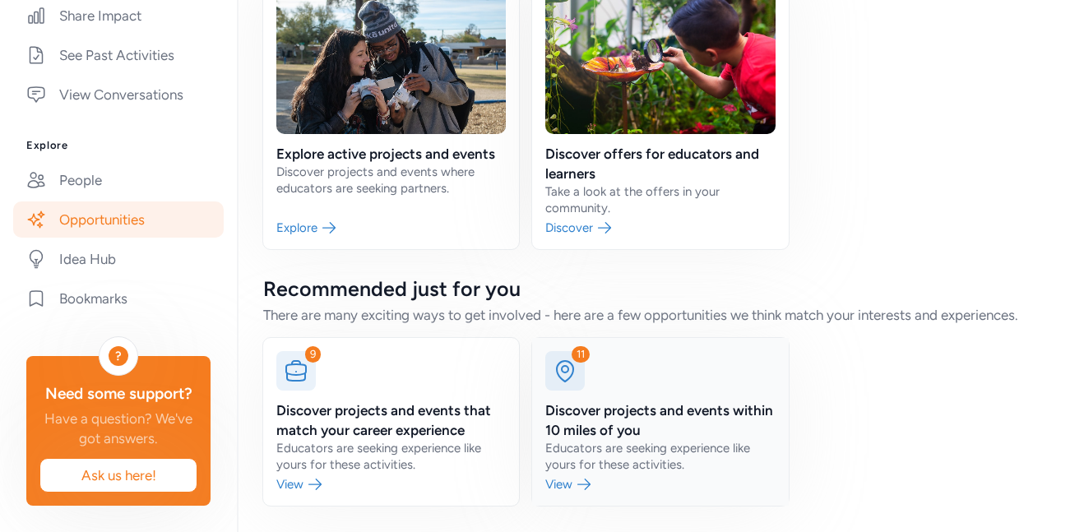
click at [672, 472] on link at bounding box center [660, 422] width 256 height 168
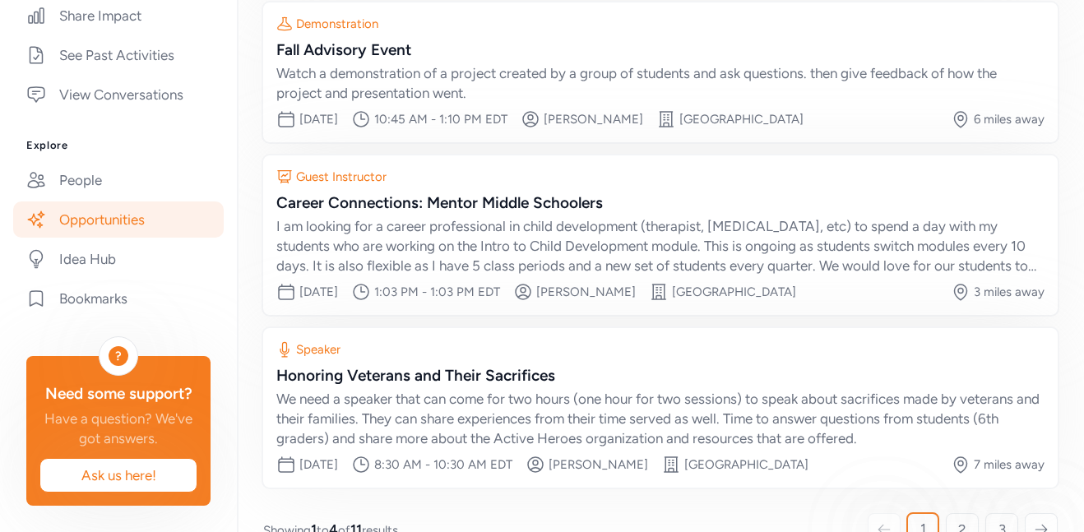
scroll to position [393, 0]
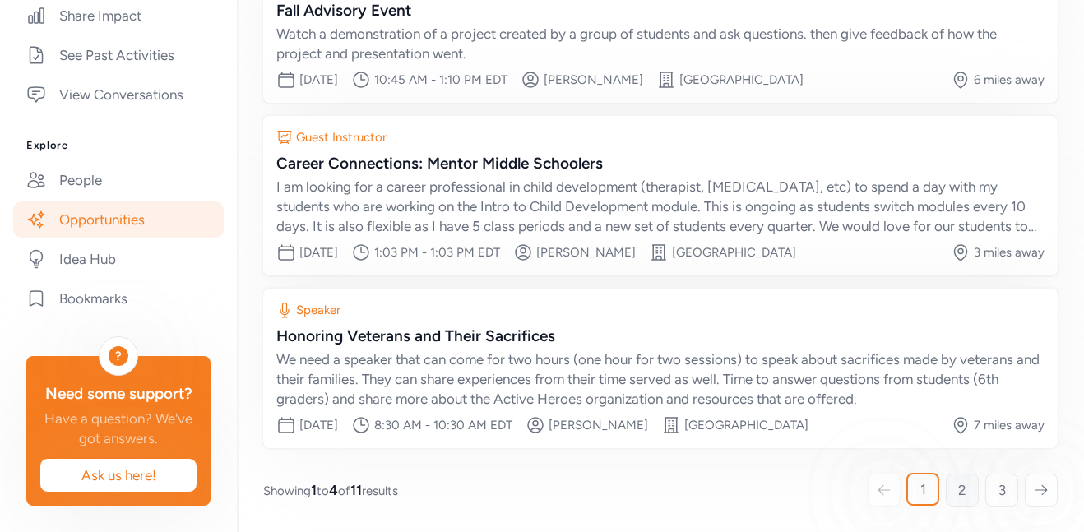
click at [965, 497] on link "2" at bounding box center [962, 490] width 33 height 33
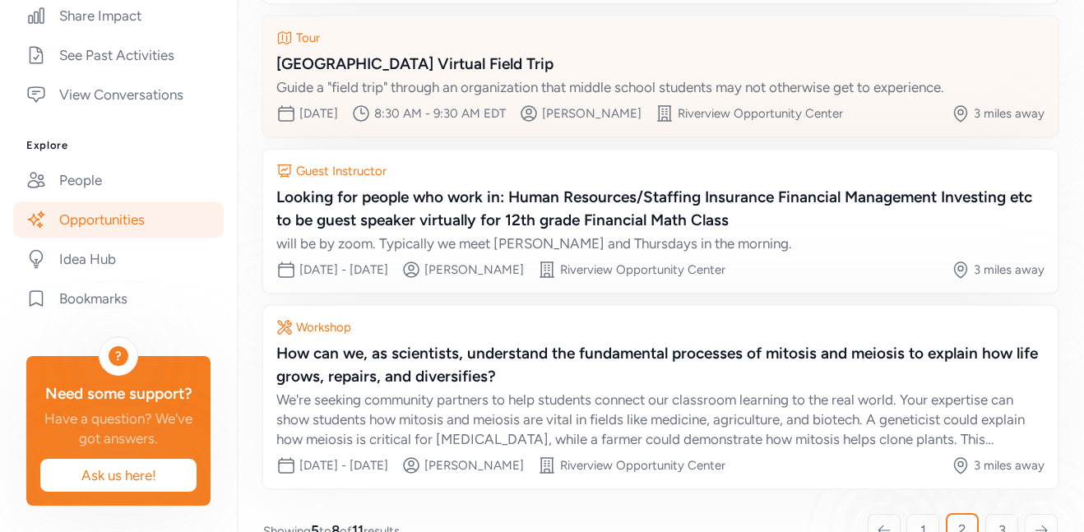
scroll to position [380, 0]
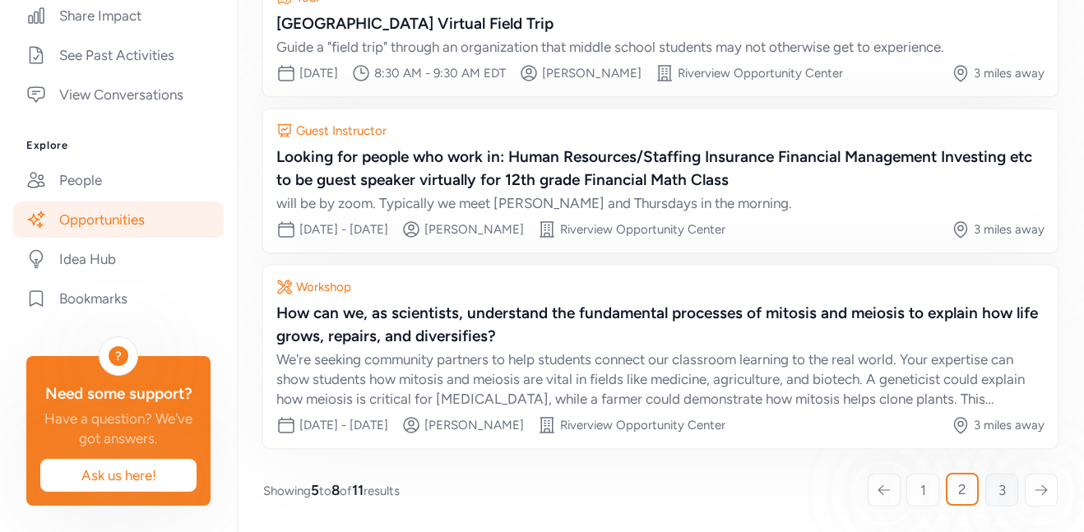
click at [1007, 499] on link "3" at bounding box center [1001, 490] width 33 height 33
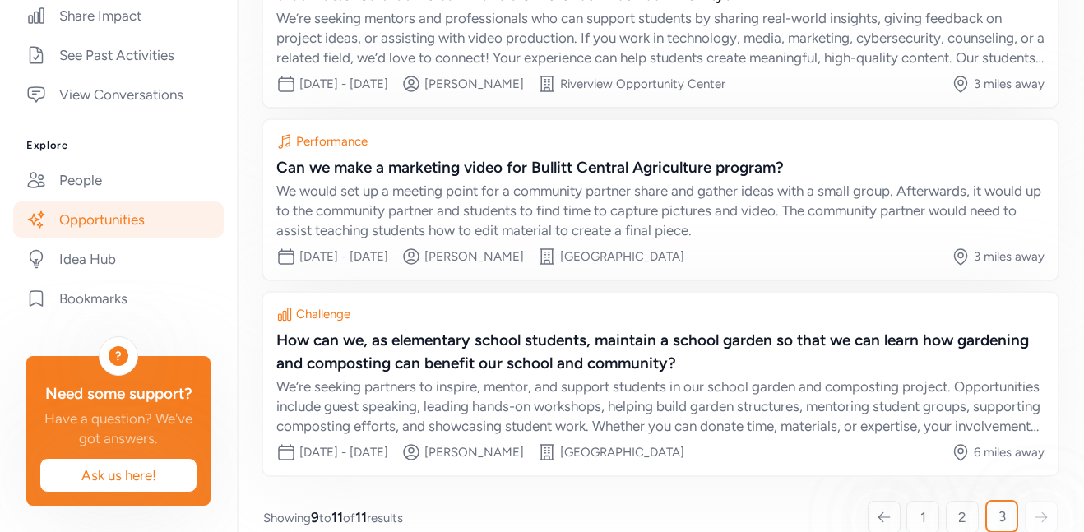
scroll to position [286, 0]
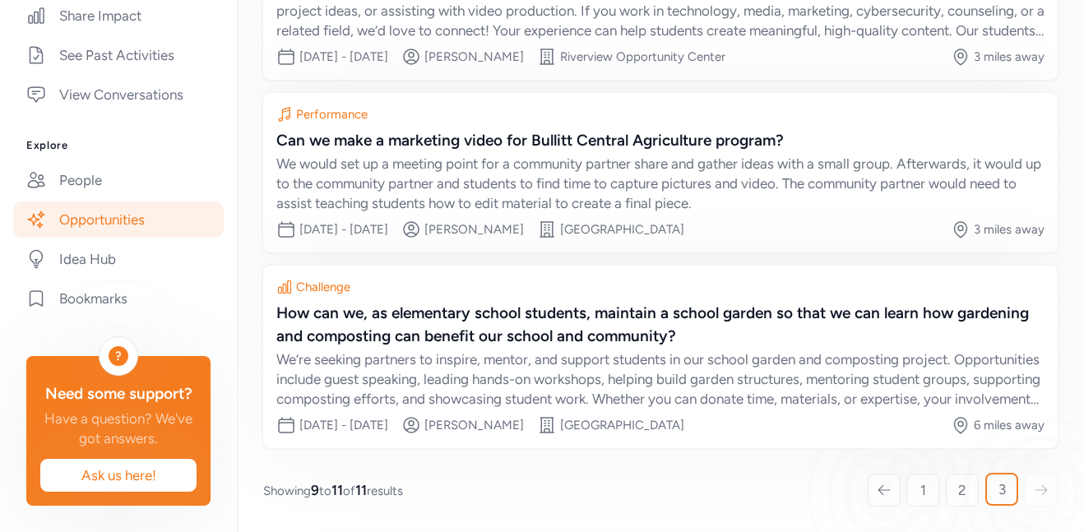
click at [146, 223] on link "Opportunities" at bounding box center [118, 219] width 211 height 36
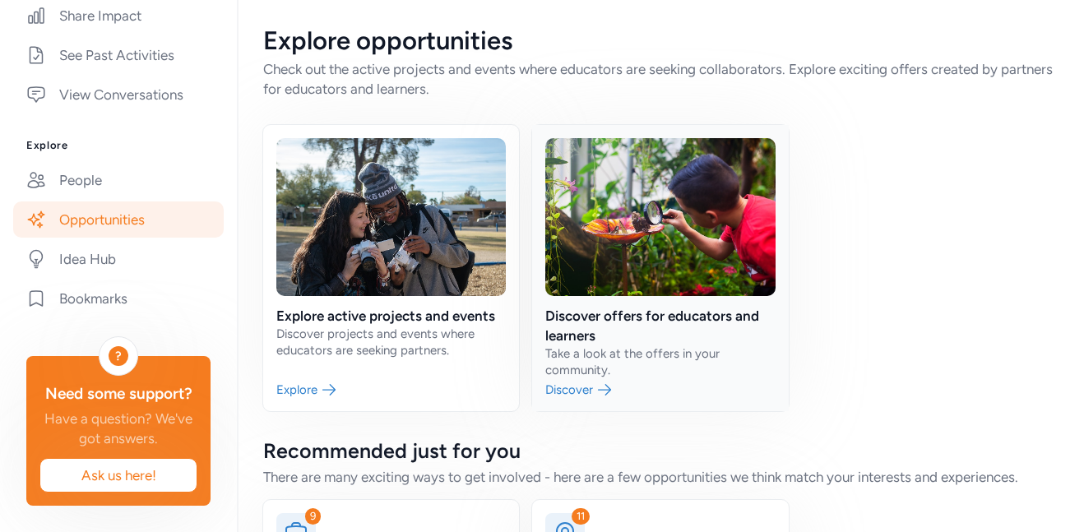
click at [692, 396] on link at bounding box center [660, 268] width 256 height 286
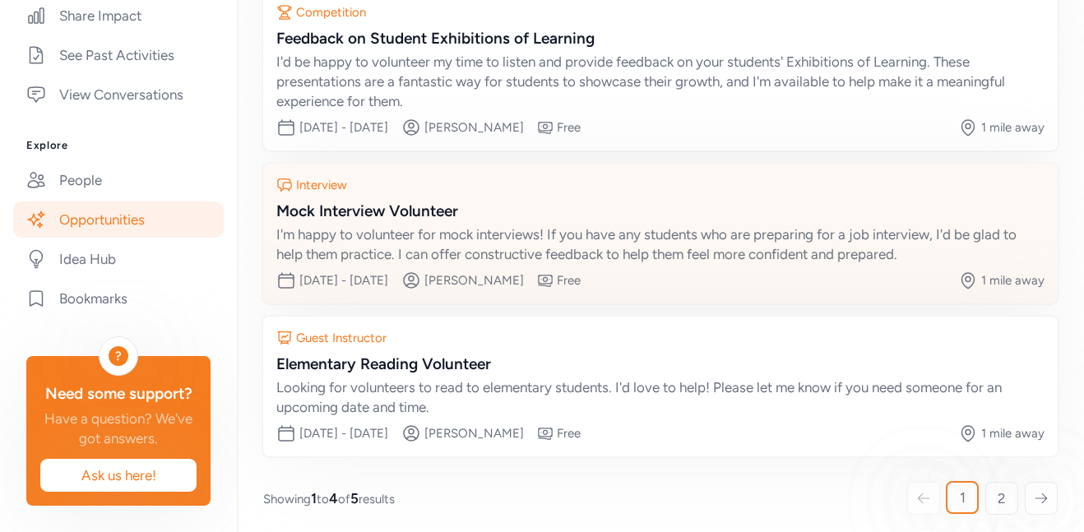
scroll to position [373, 0]
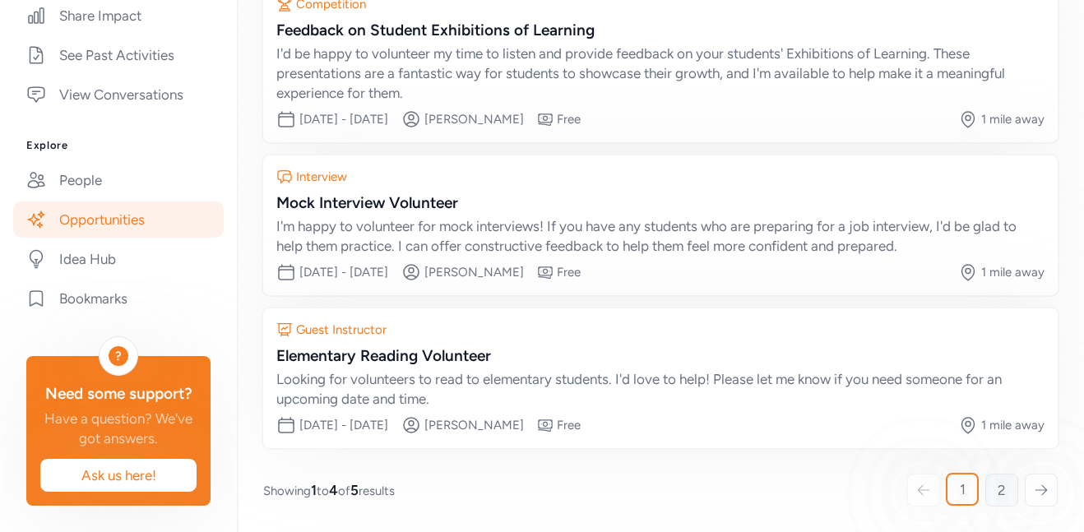
click at [1000, 488] on span "2" at bounding box center [1002, 490] width 8 height 20
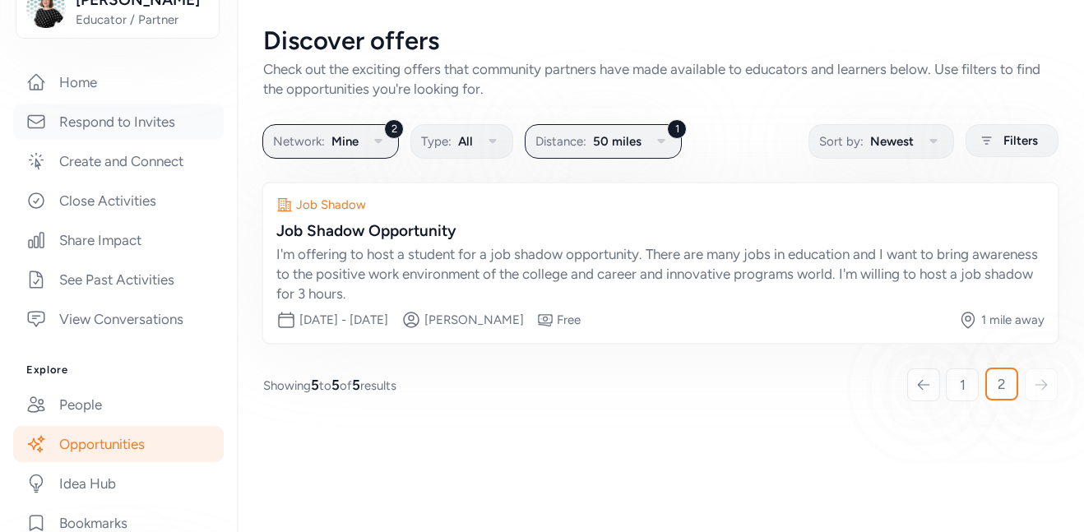
scroll to position [240, 0]
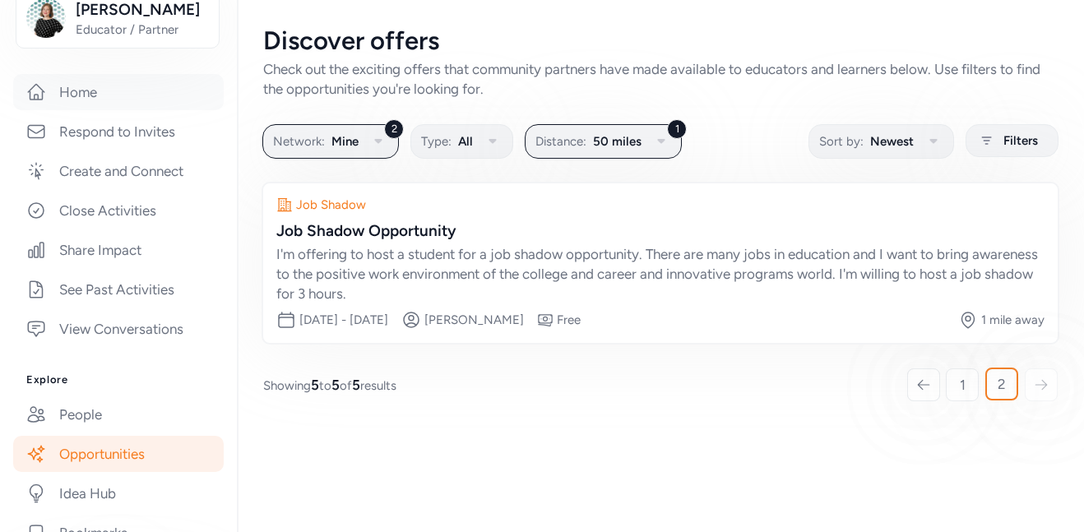
click at [126, 110] on link "Home" at bounding box center [118, 92] width 211 height 36
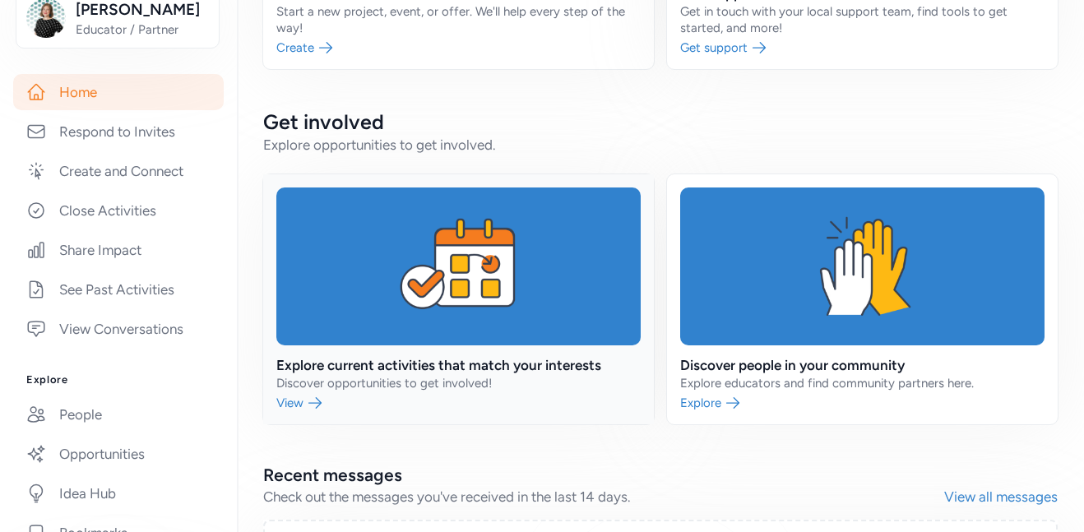
scroll to position [300, 0]
